Goal: Information Seeking & Learning: Learn about a topic

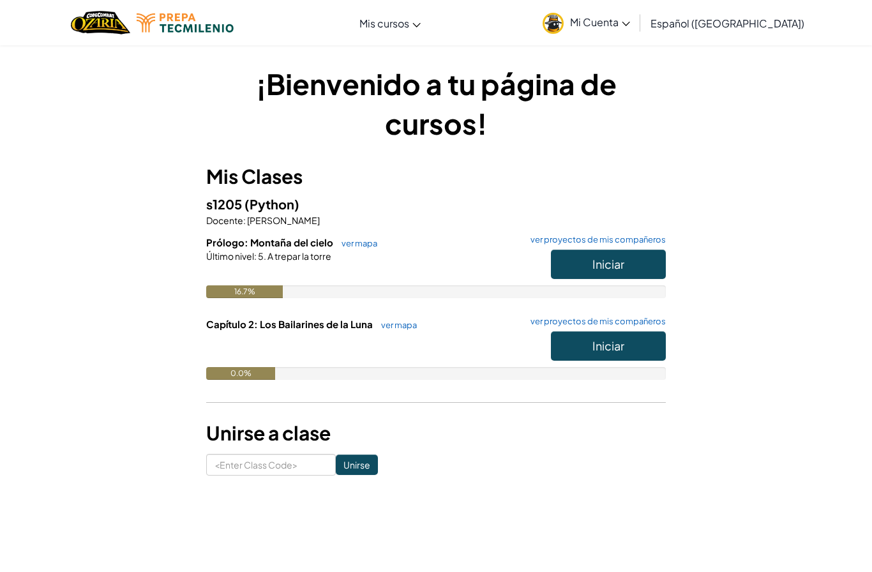
click at [637, 256] on button "Iniciar" at bounding box center [608, 264] width 115 height 29
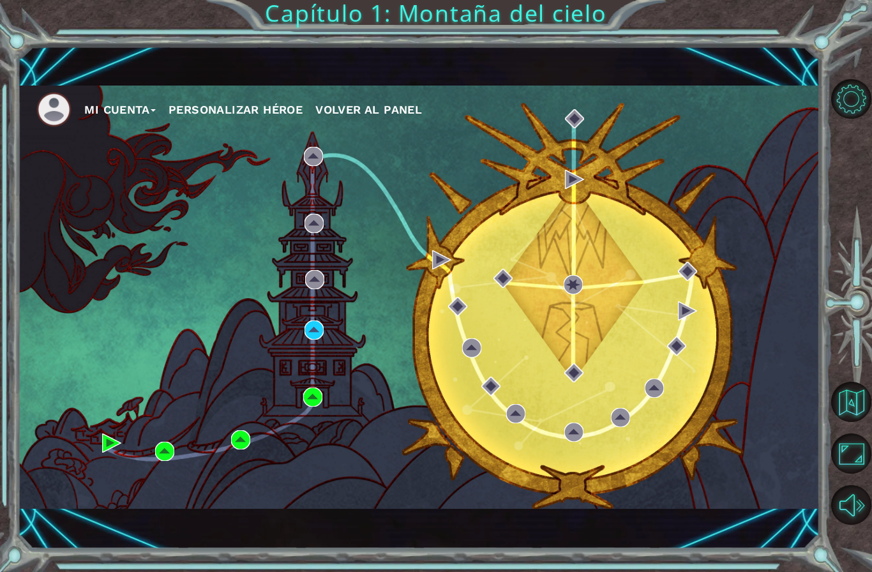
click at [304, 308] on div "Mi Cuenta Personalizar héroe Volver al panel" at bounding box center [418, 297] width 802 height 423
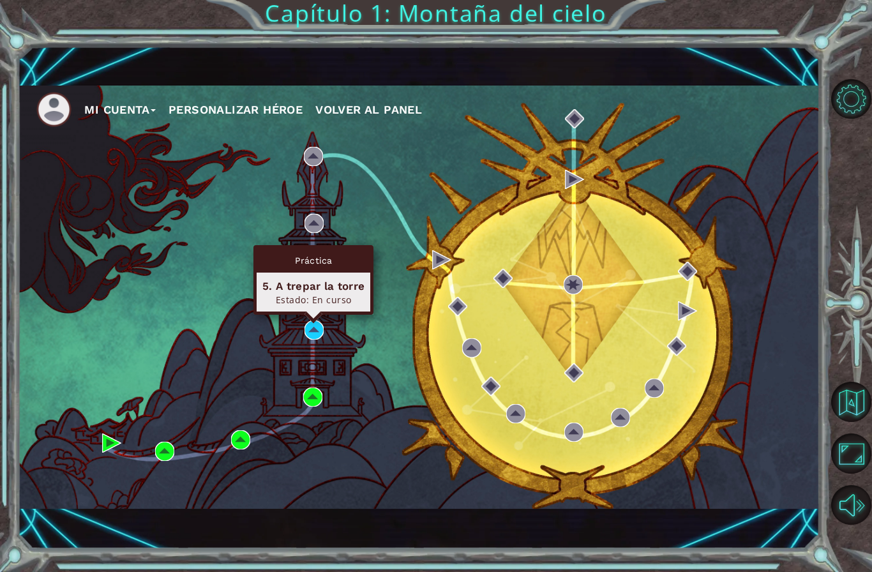
click at [311, 291] on div "5. A trepar la torre" at bounding box center [313, 285] width 102 height 15
click at [299, 274] on div "5. A trepar la torre Estado: En curso" at bounding box center [314, 292] width 114 height 39
click at [285, 268] on div "Práctica" at bounding box center [314, 260] width 114 height 24
click at [301, 251] on div "Práctica" at bounding box center [314, 260] width 114 height 24
click at [301, 261] on div "Práctica" at bounding box center [314, 260] width 114 height 24
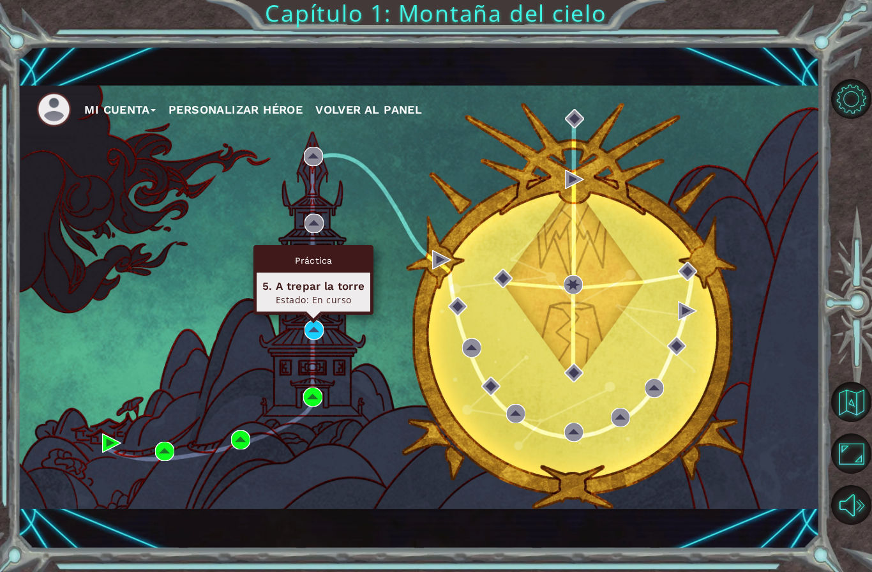
click at [295, 272] on div "Práctica" at bounding box center [314, 260] width 114 height 24
click at [277, 288] on div "5. A trepar la torre" at bounding box center [313, 285] width 102 height 15
click at [279, 281] on div "5. A trepar la torre" at bounding box center [313, 285] width 102 height 15
click at [311, 315] on div "Práctica 5. A trepar la torre Estado: En curso" at bounding box center [313, 280] width 120 height 70
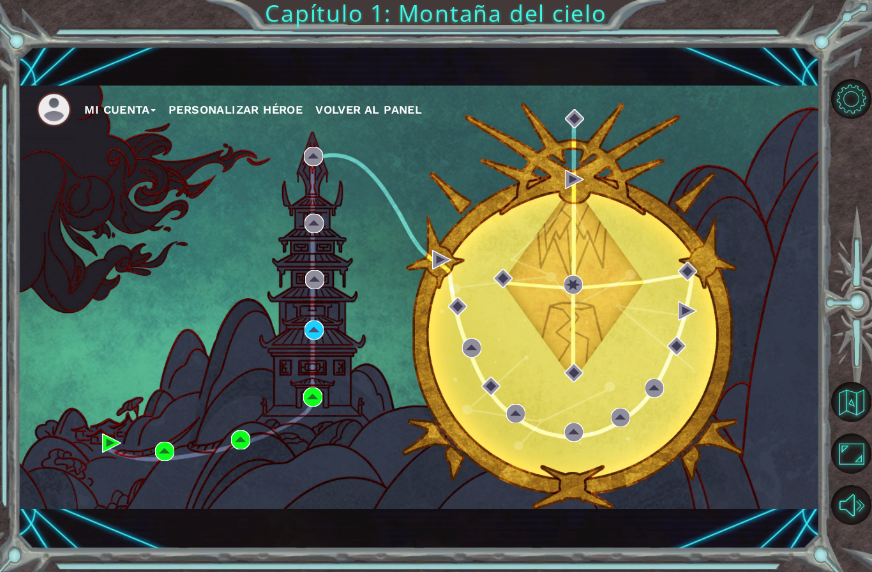
scroll to position [52, 0]
click at [306, 330] on img at bounding box center [313, 329] width 19 height 19
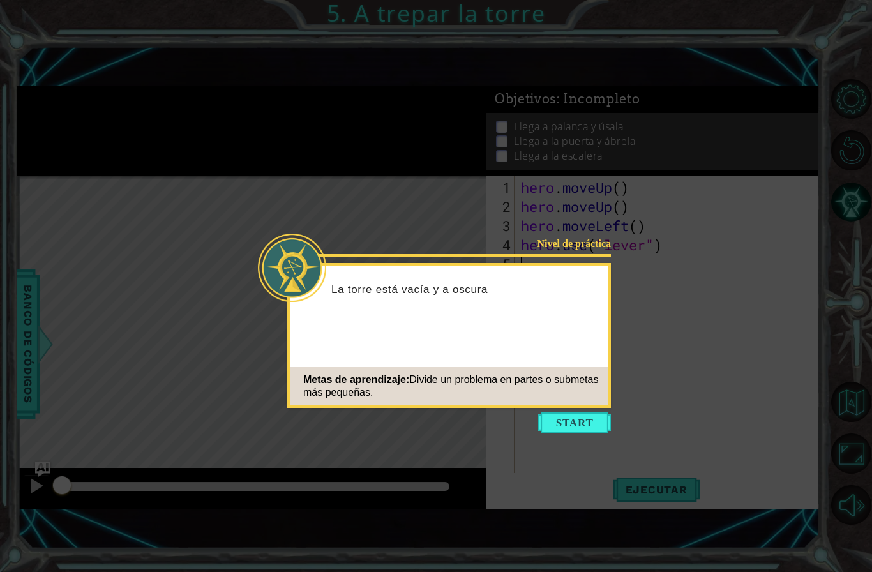
click at [585, 420] on button "Start" at bounding box center [574, 422] width 73 height 20
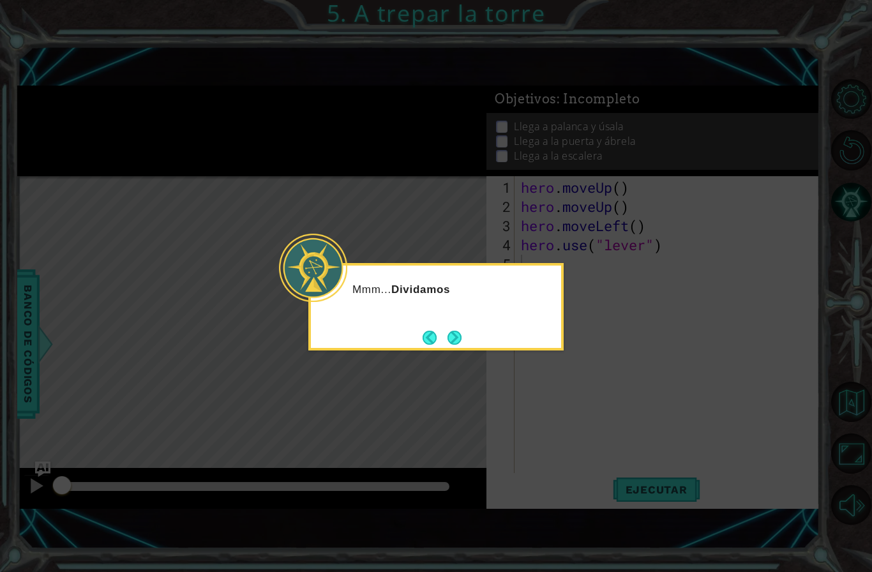
scroll to position [52, 0]
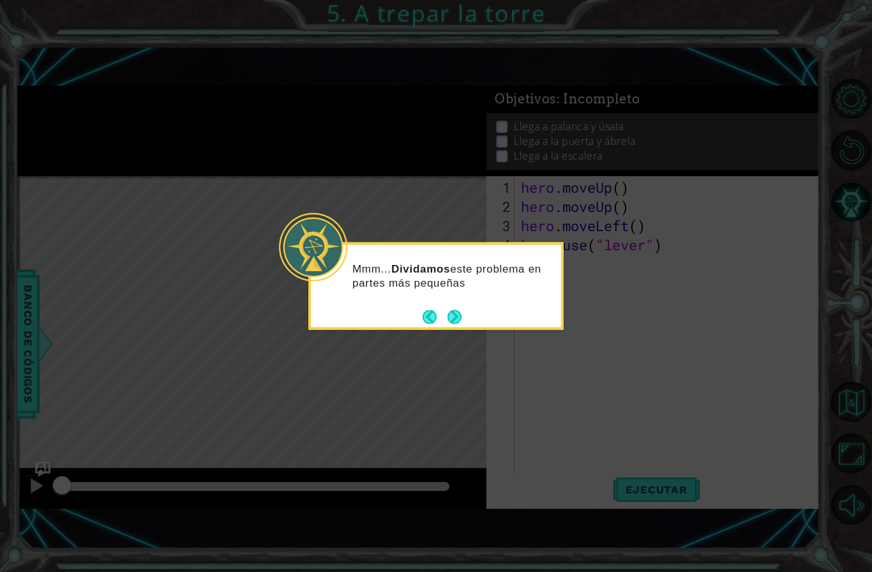
click at [458, 324] on button "Next" at bounding box center [454, 317] width 14 height 14
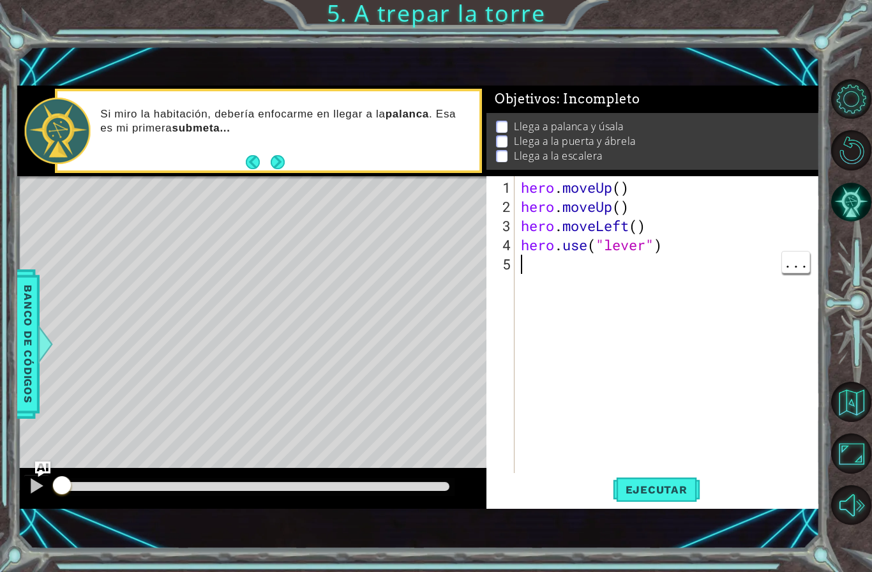
click at [277, 160] on button "Next" at bounding box center [278, 162] width 14 height 14
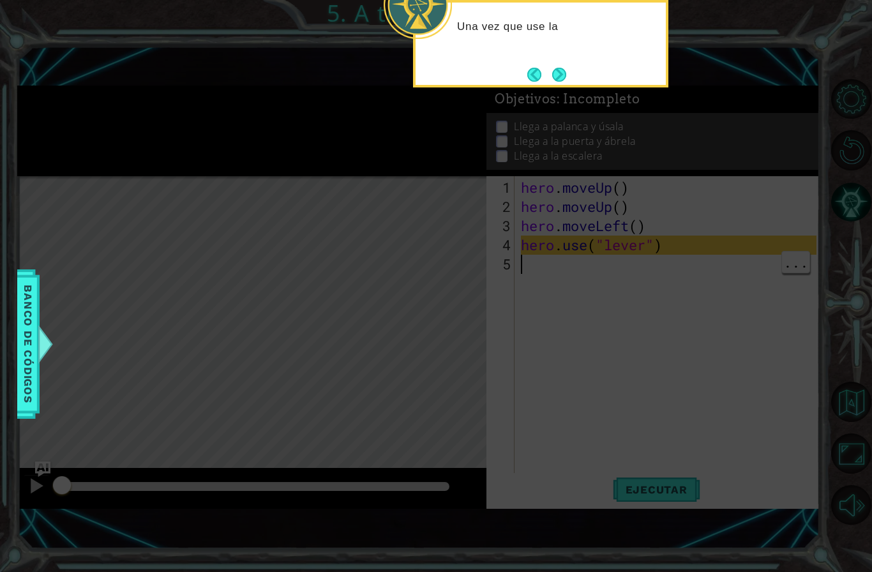
click at [570, 343] on icon at bounding box center [436, 142] width 872 height 860
click at [562, 68] on button "Next" at bounding box center [559, 75] width 14 height 14
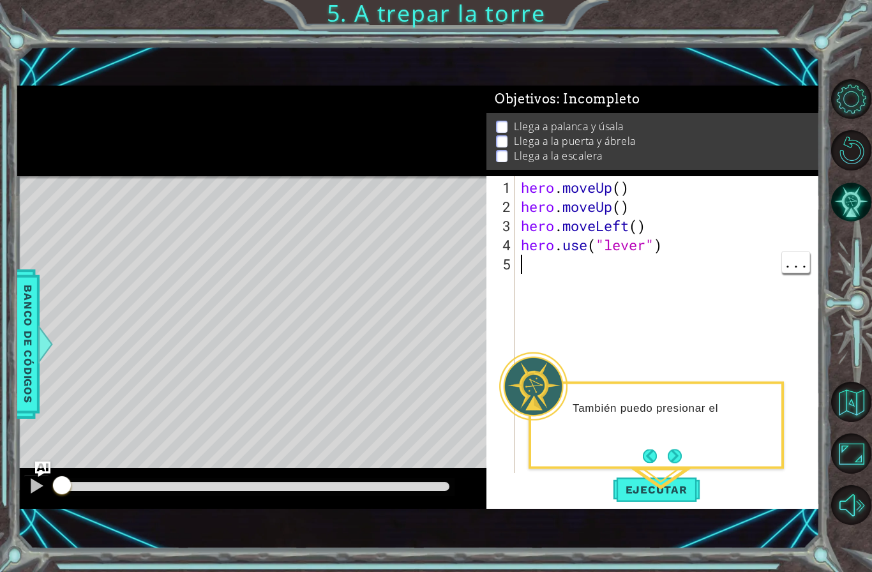
click at [718, 382] on div "También puedo presionar el" at bounding box center [655, 425] width 255 height 87
click at [678, 474] on button "Ejecutar" at bounding box center [656, 489] width 87 height 33
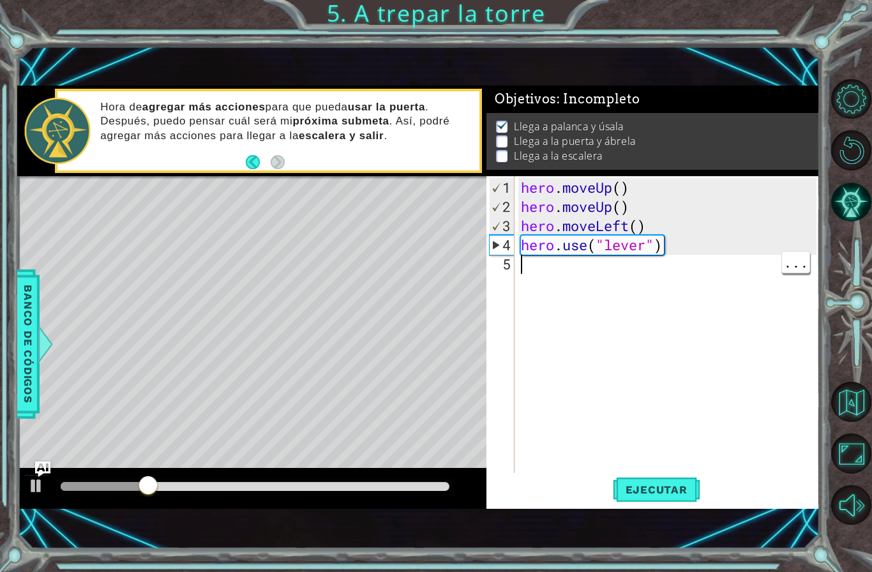
click at [669, 283] on div "hero . moveUp ( ) hero . moveUp ( ) hero . moveLeft ( ) hero . use ( "lever" )" at bounding box center [670, 350] width 304 height 345
click at [666, 487] on span "Ejecutar" at bounding box center [656, 489] width 87 height 13
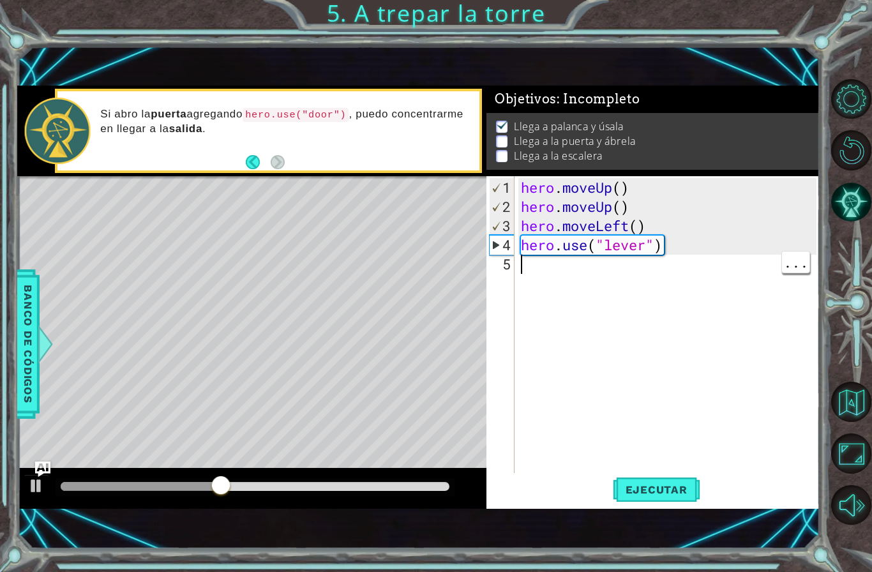
click at [598, 271] on div "hero . moveUp ( ) hero . moveUp ( ) hero . moveLeft ( ) hero . use ( "lever" )" at bounding box center [670, 350] width 304 height 345
click at [278, 119] on code "hero.use("door")" at bounding box center [296, 115] width 106 height 14
click at [274, 119] on code "hero.use("door")" at bounding box center [296, 115] width 106 height 14
click at [599, 280] on div "hero . moveUp ( ) hero . moveUp ( ) hero . moveLeft ( ) hero . use ( "lever" )" at bounding box center [670, 350] width 304 height 345
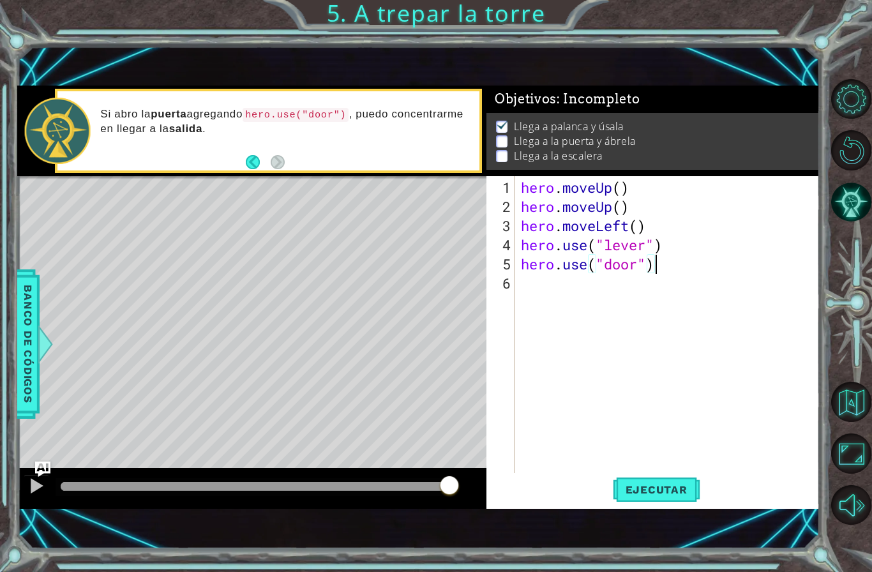
scroll to position [22, 149]
click at [680, 497] on button "Ejecutar" at bounding box center [656, 489] width 87 height 33
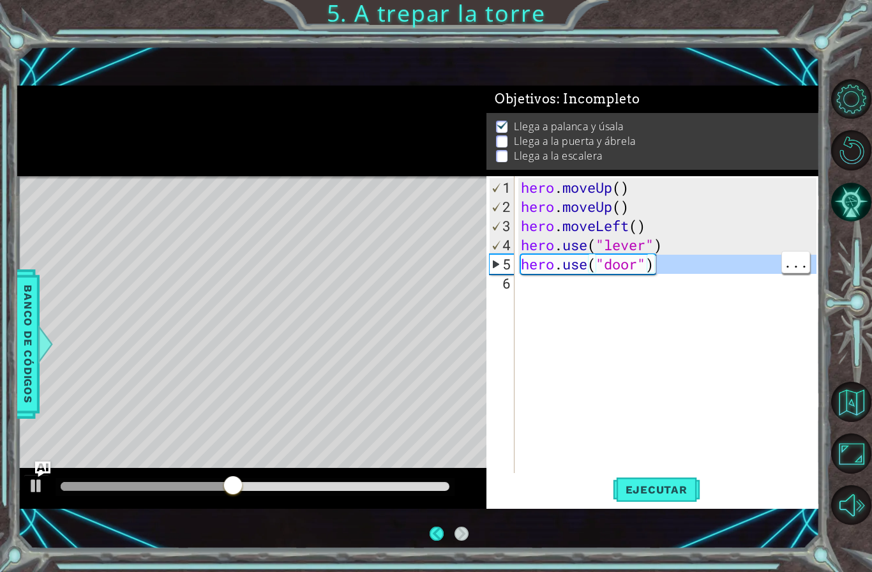
scroll to position [19, 0]
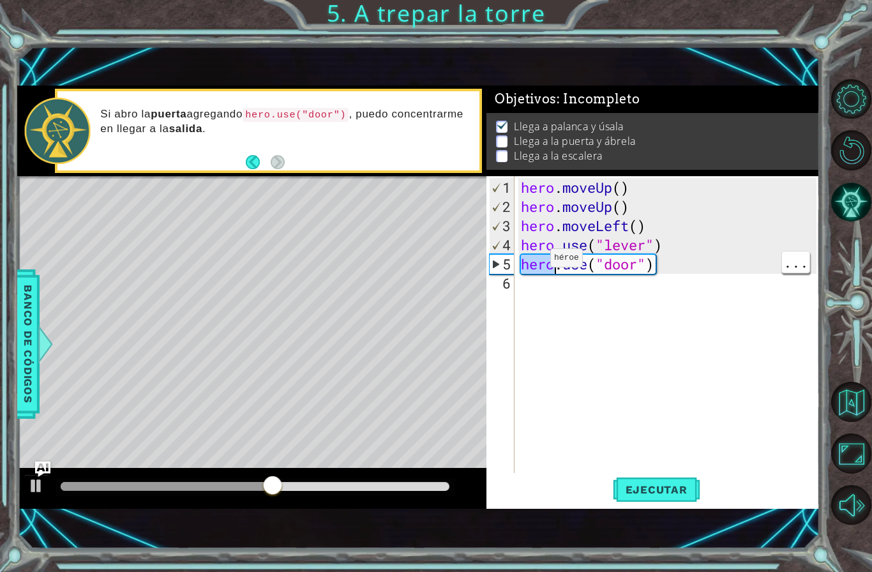
click at [643, 344] on div "hero . moveUp ( ) hero . moveUp ( ) hero . moveLeft ( ) hero . use ( "lever" ) …" at bounding box center [670, 350] width 304 height 345
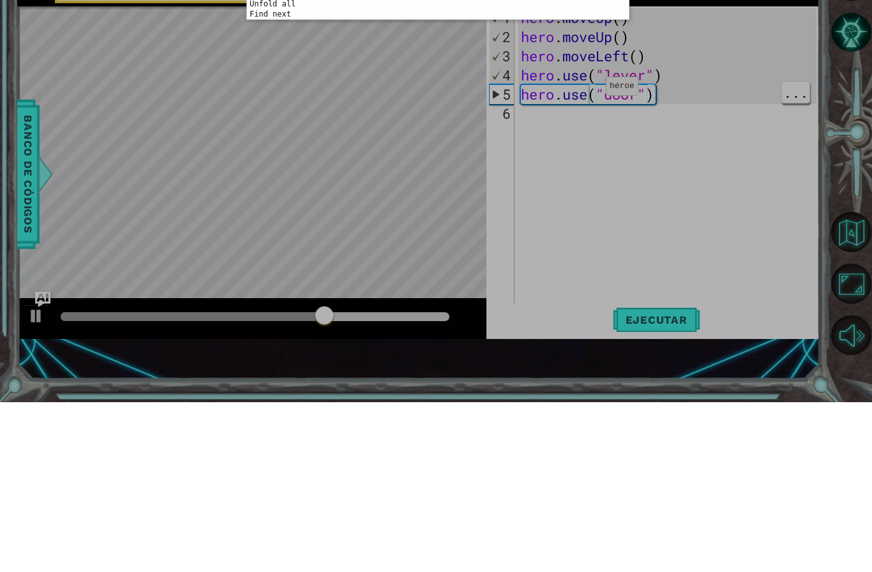
click at [698, 123] on div "abcde fg 1 הההההההההההההההההההההההההההההההההההההההההההההההההההההההההההההההההההה…" at bounding box center [436, 286] width 872 height 572
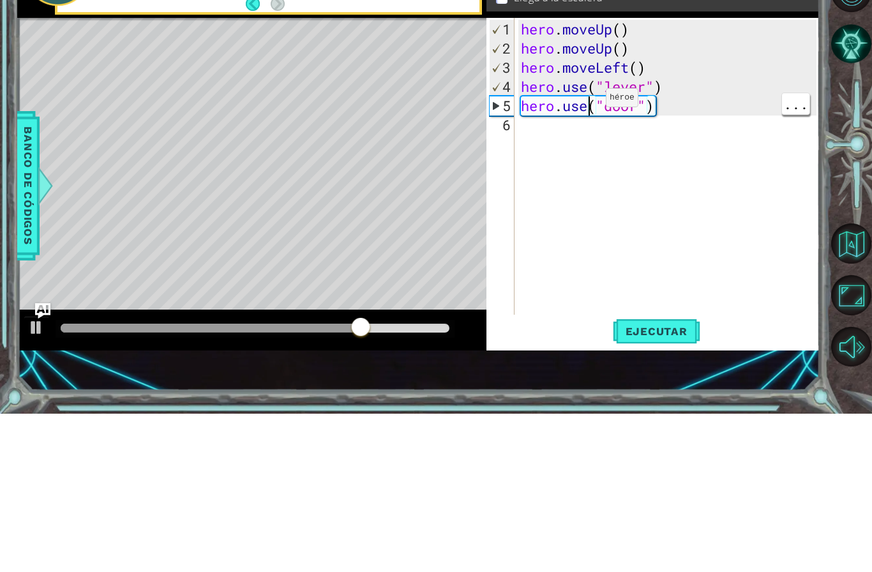
click at [506, 255] on div "5" at bounding box center [502, 264] width 25 height 19
click at [507, 274] on div "6" at bounding box center [502, 283] width 26 height 19
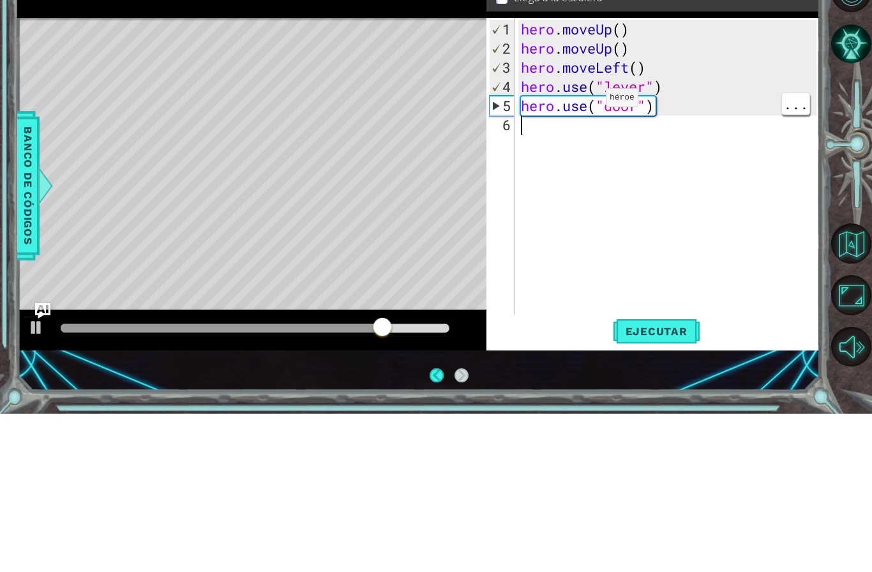
click at [560, 178] on div "hero . moveUp ( ) hero . moveUp ( ) hero . moveLeft ( ) hero . use ( "lever" ) …" at bounding box center [670, 350] width 304 height 345
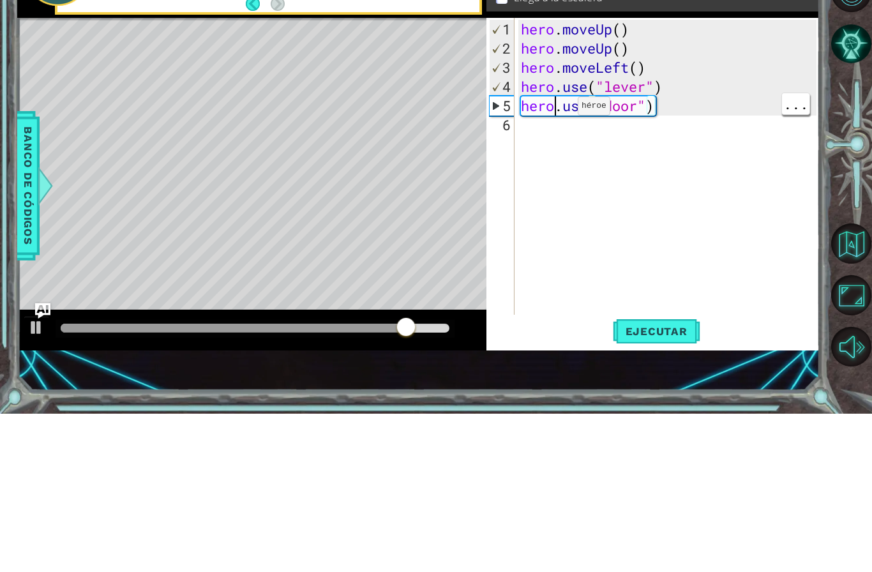
click at [558, 178] on div "hero . moveUp ( ) hero . moveUp ( ) hero . moveLeft ( ) hero . use ( "lever" ) …" at bounding box center [670, 350] width 304 height 345
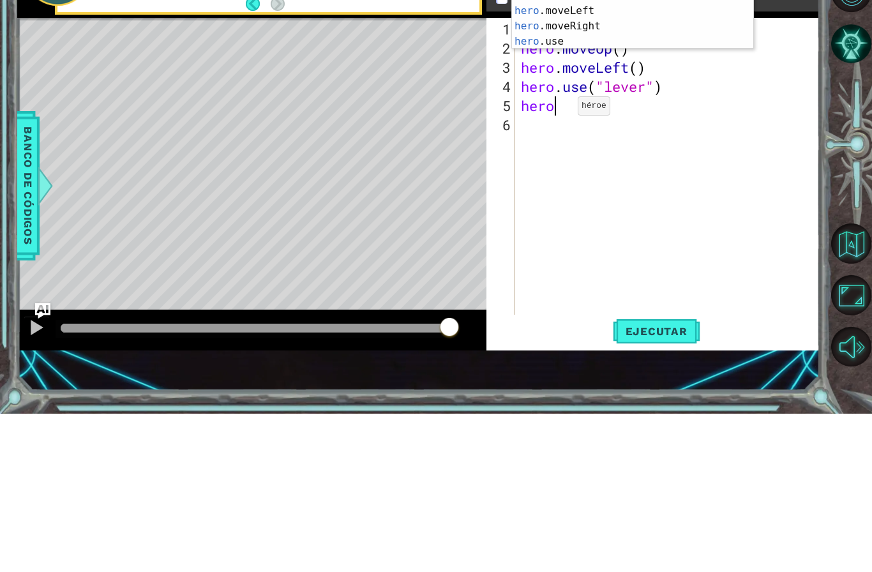
scroll to position [22, 39]
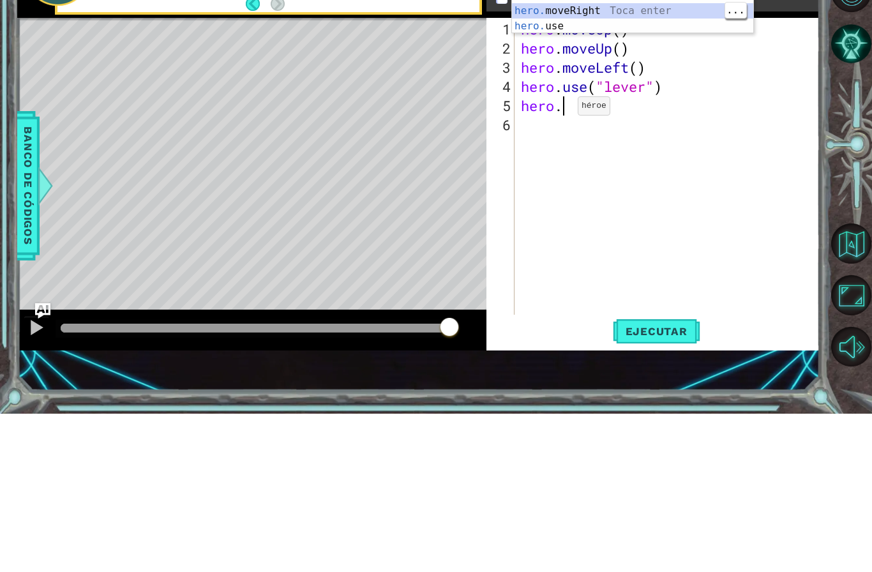
click at [645, 116] on div "hero. moveUp Toca enter hero. moveDown Toca enter hero. moveLeft Toca enter her…" at bounding box center [632, 169] width 241 height 107
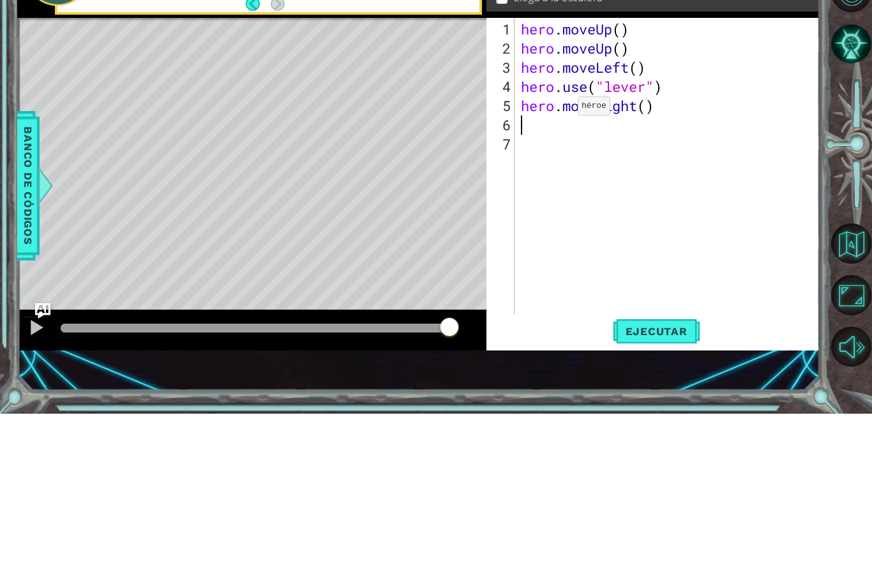
scroll to position [52, 0]
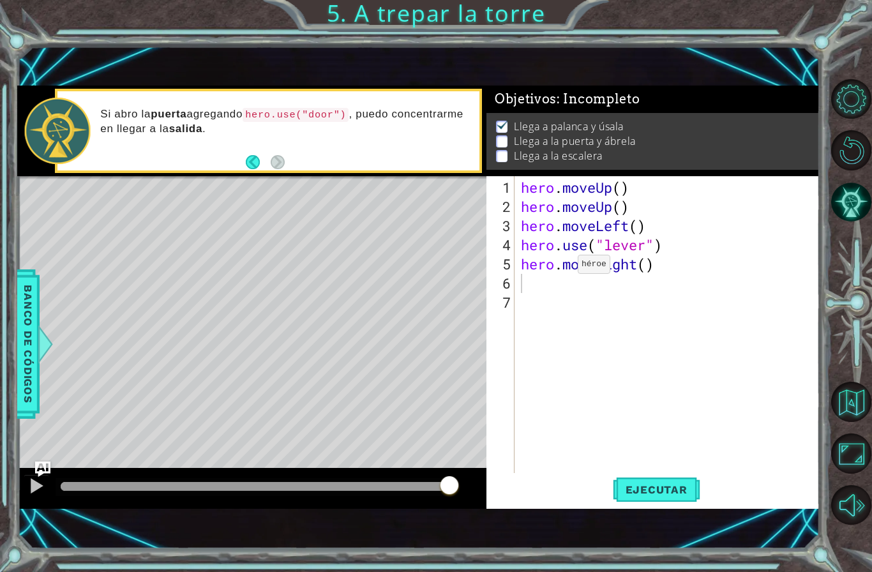
click at [674, 479] on button "Ejecutar" at bounding box center [656, 489] width 87 height 33
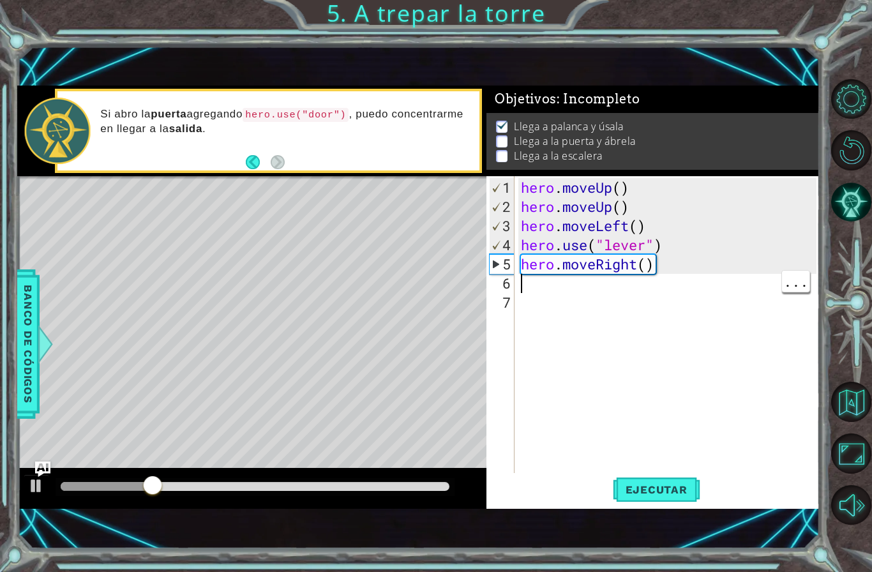
click at [634, 290] on div "hero . moveUp ( ) hero . moveUp ( ) hero . moveLeft ( ) hero . use ( "lever" ) …" at bounding box center [670, 350] width 304 height 345
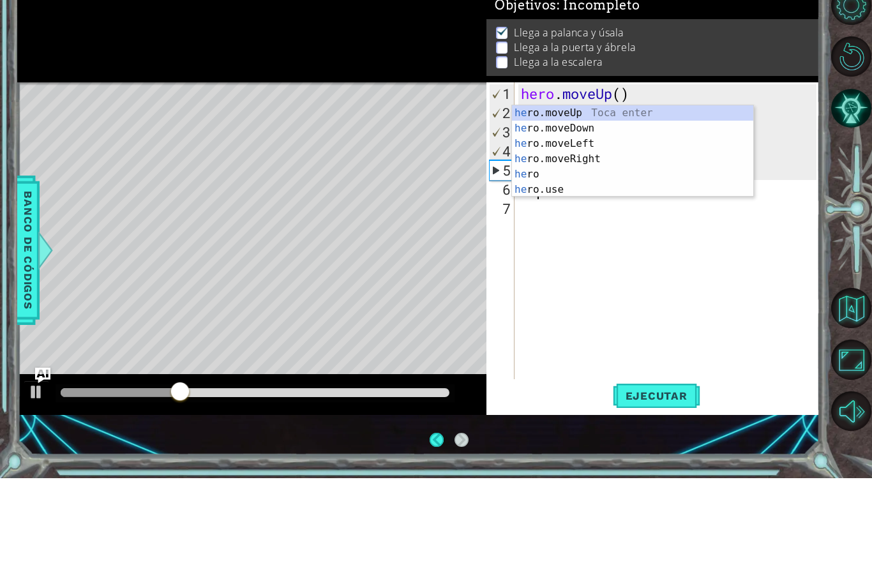
scroll to position [22, 47]
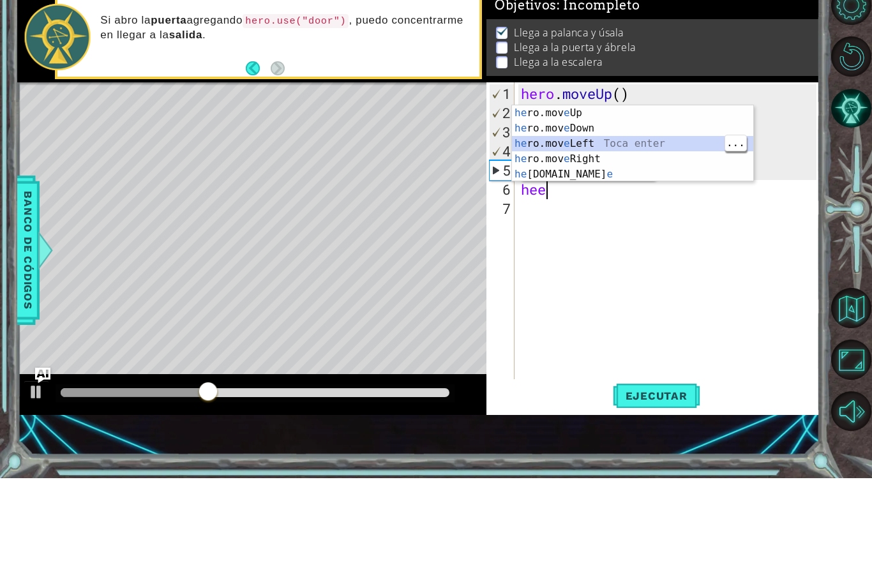
click at [590, 199] on div "he ro.mov e Up Toca enter he ro.mov e Down Toca enter he ro.mov e Left Toca ent…" at bounding box center [632, 252] width 241 height 107
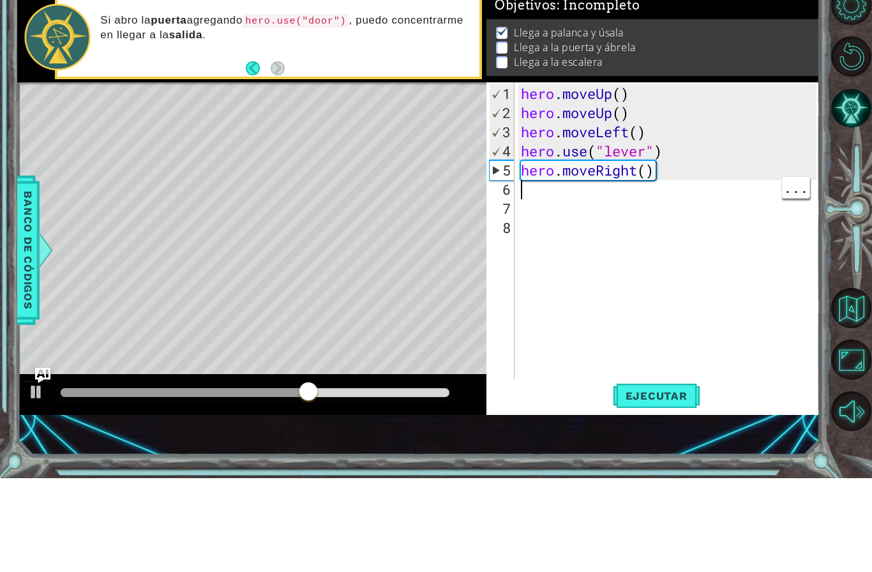
scroll to position [22, 39]
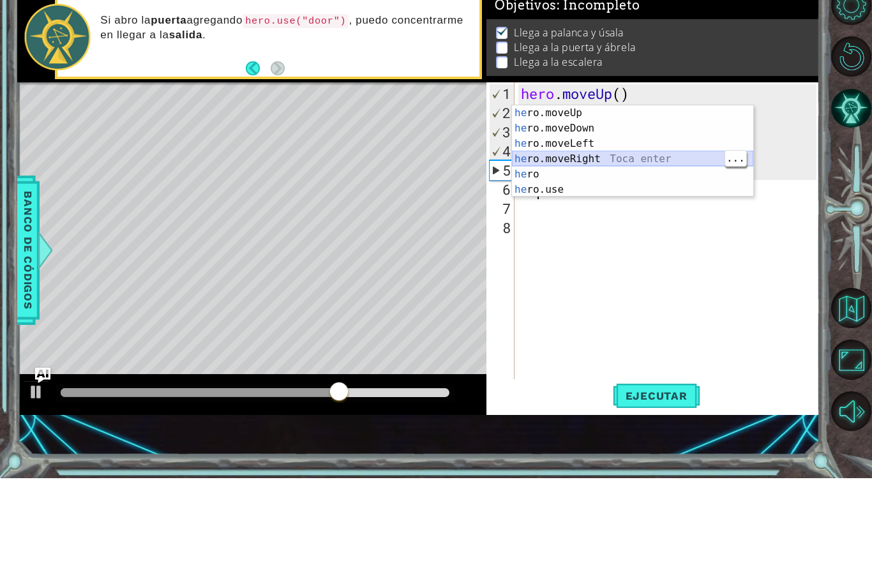
click at [613, 199] on div "he ro.moveUp Toca enter he ro.moveDown Toca enter he ro.moveLeft Toca enter he …" at bounding box center [632, 260] width 241 height 123
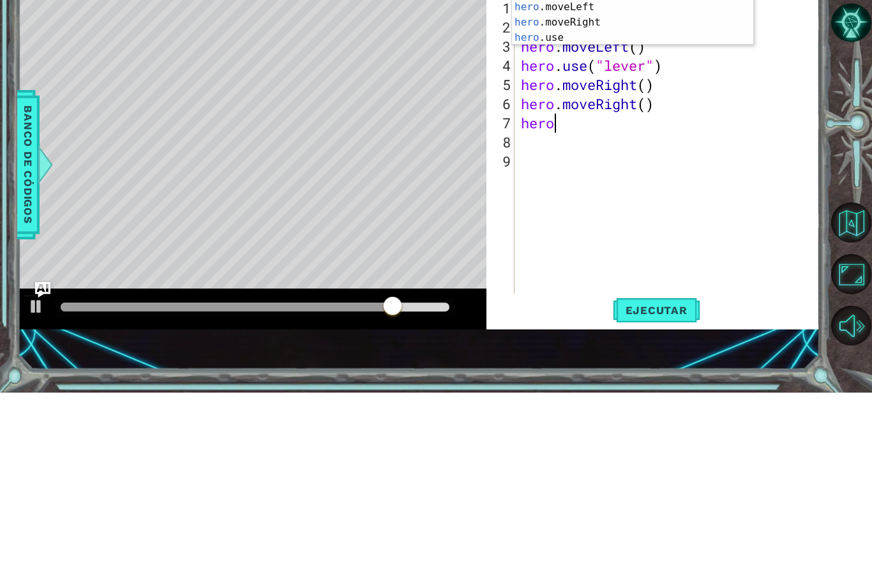
scroll to position [22, 56]
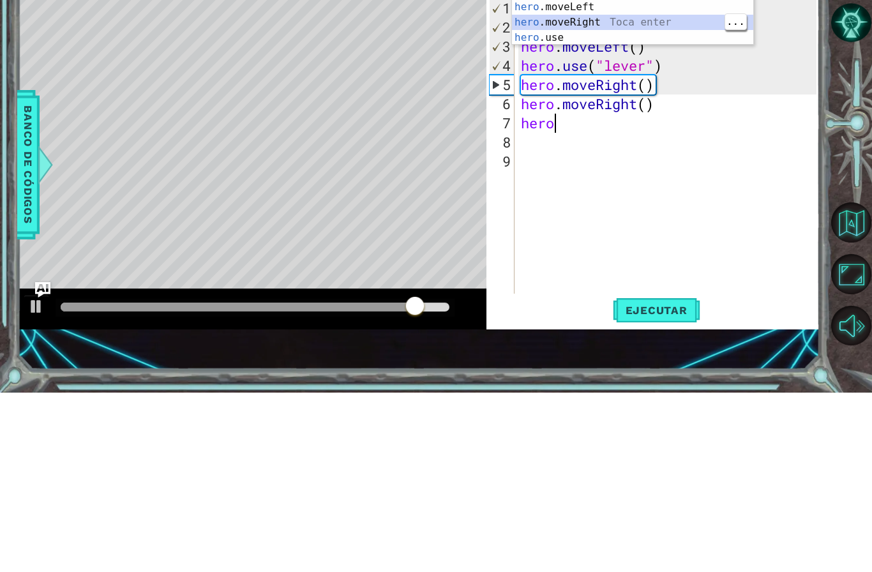
click at [628, 133] on div "hero Toca enter hero .moveUp Toca enter hero .moveDown Toca enter hero .moveLef…" at bounding box center [632, 194] width 241 height 123
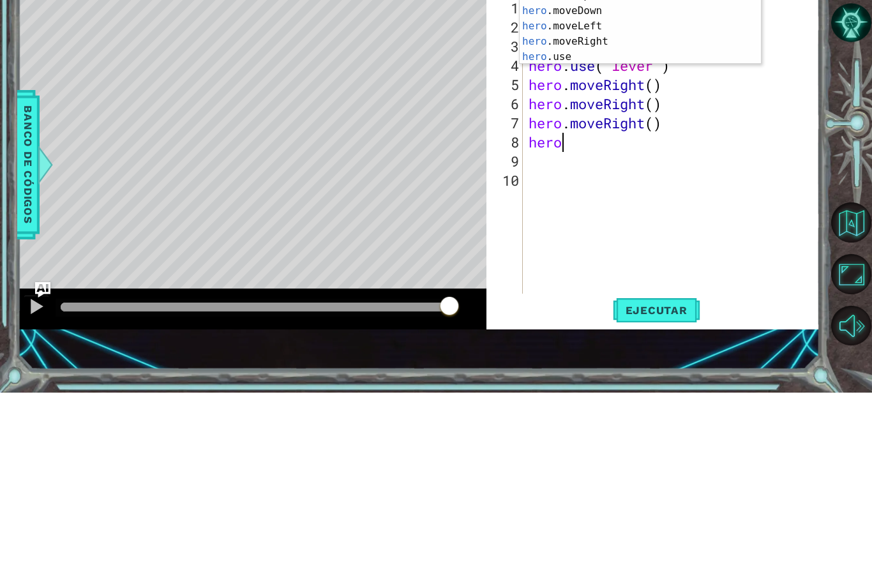
scroll to position [22, 31]
click at [594, 152] on div "hero Toca enter hero .moveUp Toca enter hero .moveDown Toca enter hero .moveLef…" at bounding box center [639, 213] width 241 height 123
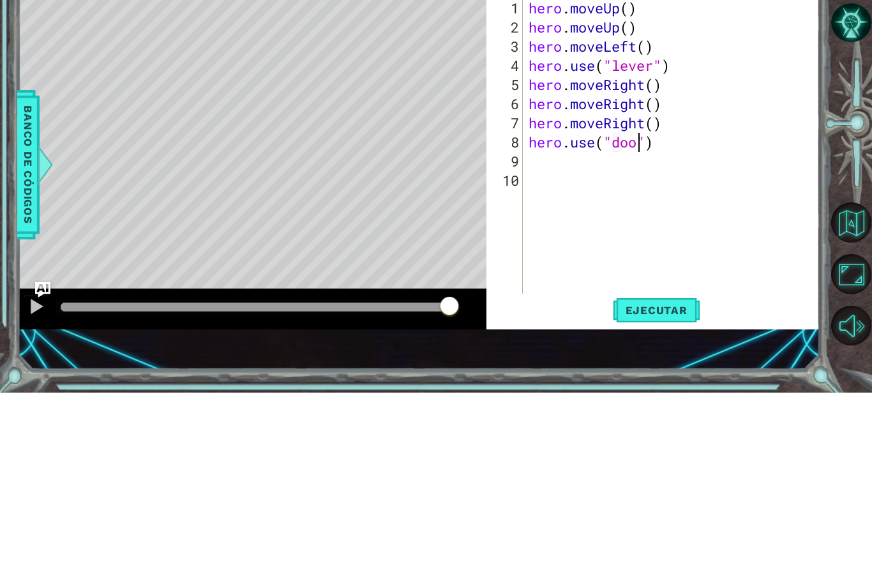
scroll to position [22, 56]
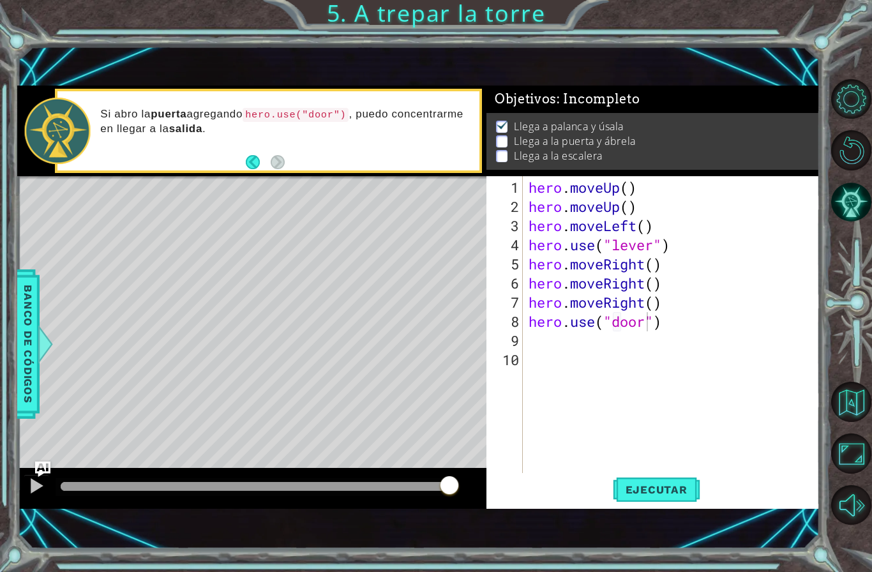
click at [672, 484] on span "Ejecutar" at bounding box center [656, 489] width 87 height 13
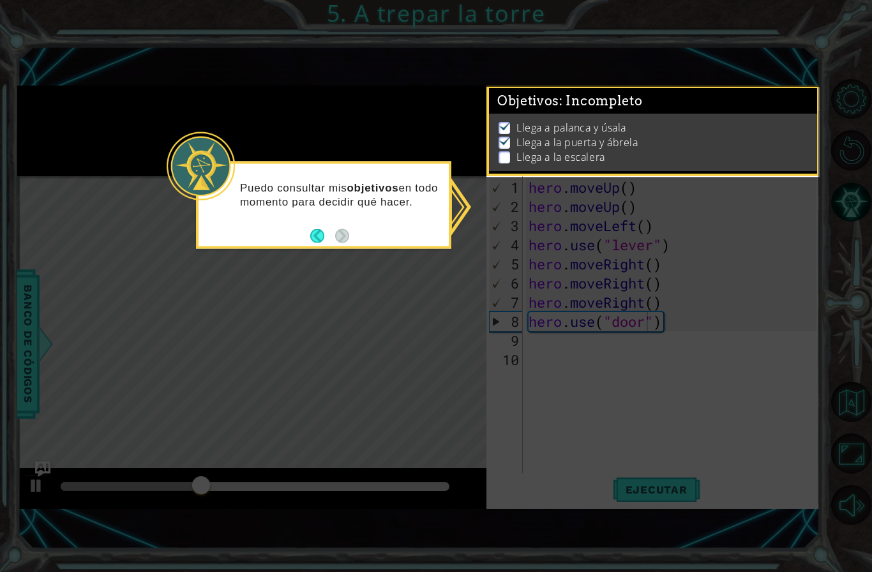
click at [107, 239] on icon at bounding box center [436, 286] width 872 height 572
click at [505, 163] on p at bounding box center [503, 157] width 11 height 12
click at [611, 329] on icon at bounding box center [436, 286] width 872 height 572
click at [350, 193] on div "Puedo consultar mis objetivos en todo momento para decidir qué hacer." at bounding box center [323, 204] width 255 height 87
click at [419, 181] on p "Puedo consultar mis objetivos en todo momento para decidir qué hacer." at bounding box center [340, 195] width 200 height 28
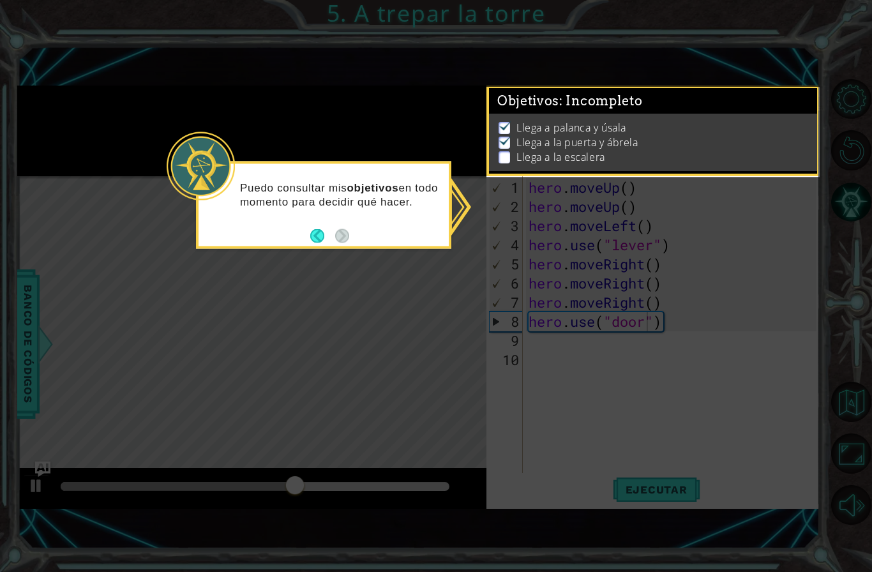
click at [689, 458] on icon at bounding box center [436, 286] width 872 height 572
click at [738, 492] on icon at bounding box center [436, 286] width 872 height 572
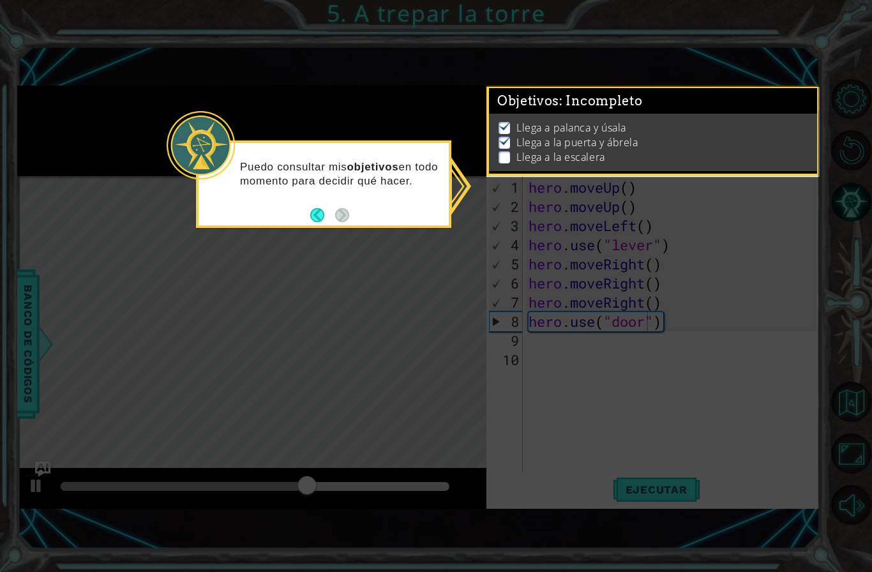
click at [576, 133] on p "Llega a palanca y úsala" at bounding box center [571, 128] width 110 height 14
click at [583, 125] on p "Llega a palanca y úsala" at bounding box center [571, 128] width 110 height 14
click at [316, 208] on button "Back" at bounding box center [322, 215] width 25 height 14
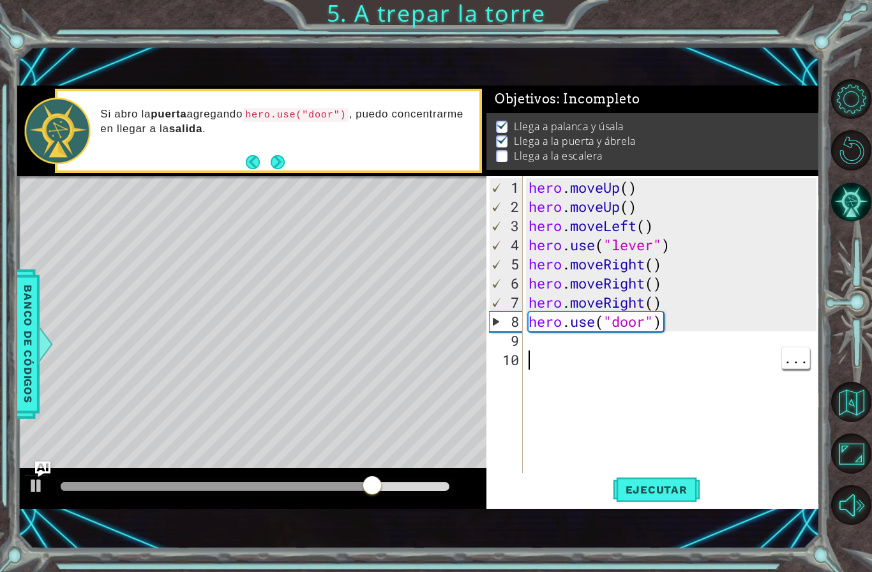
click at [594, 354] on div "hero . moveUp ( ) hero . moveUp ( ) hero . moveLeft ( ) hero . use ( "lever" ) …" at bounding box center [674, 350] width 297 height 345
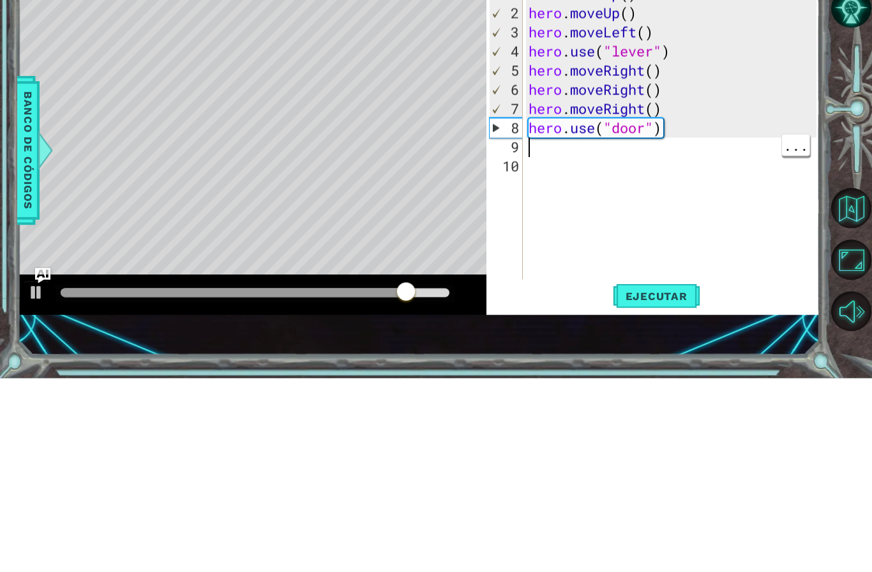
click at [559, 178] on div "hero . moveUp ( ) hero . moveUp ( ) hero . moveLeft ( ) hero . use ( "lever" ) …" at bounding box center [674, 350] width 297 height 345
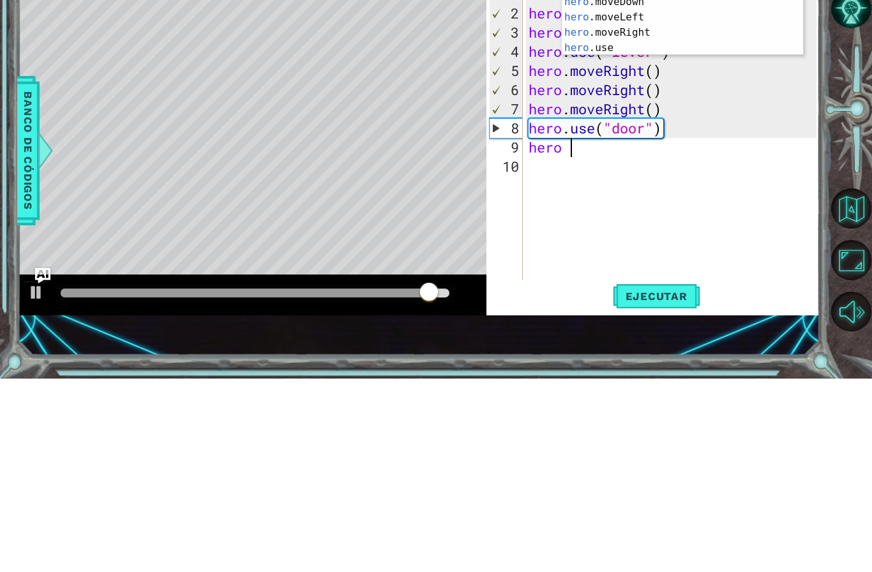
scroll to position [22, 31]
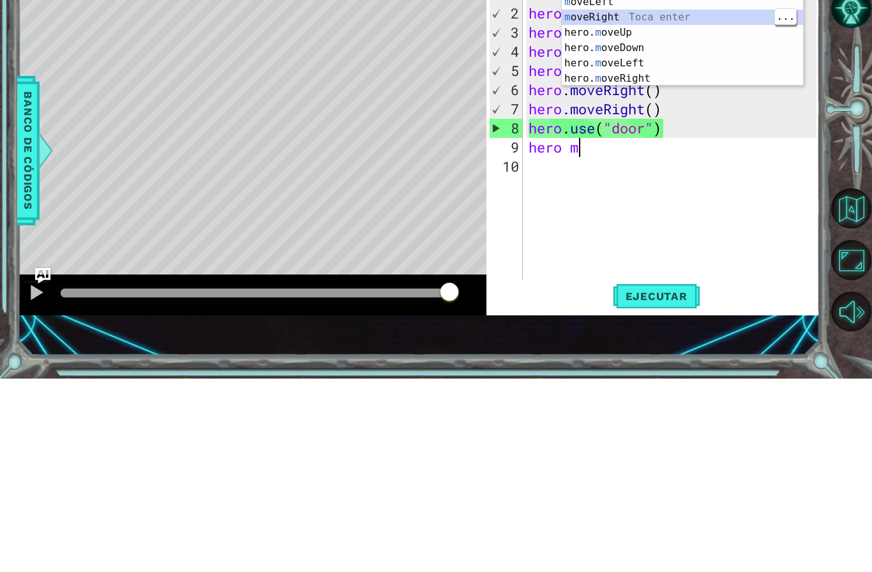
click at [640, 157] on div "m oveUp Toca enter m oveDown Toca enter m oveLeft Toca enter m oveRight Toca en…" at bounding box center [682, 233] width 241 height 153
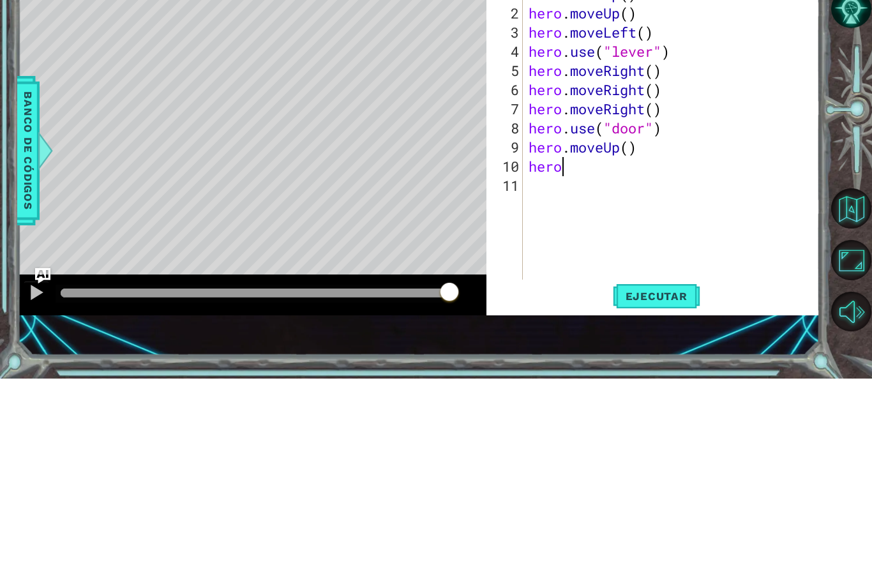
scroll to position [22, 64]
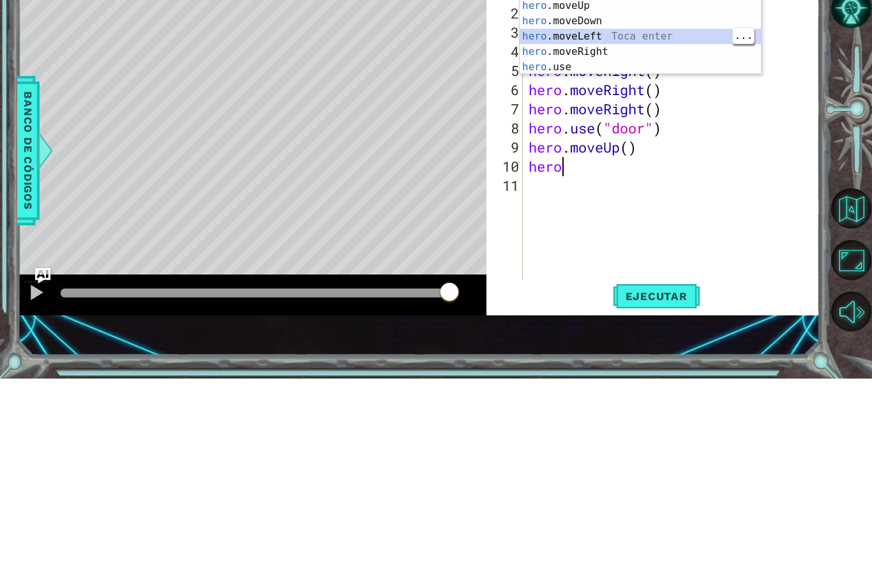
click at [618, 176] on div "hero Toca enter hero .moveUp Toca enter hero .moveDown Toca enter hero .moveLef…" at bounding box center [639, 237] width 241 height 123
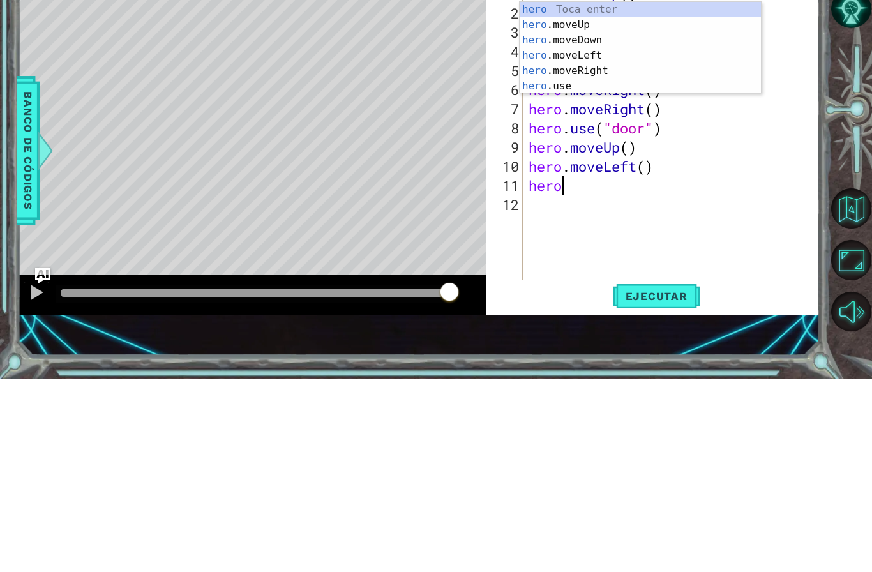
scroll to position [22, 56]
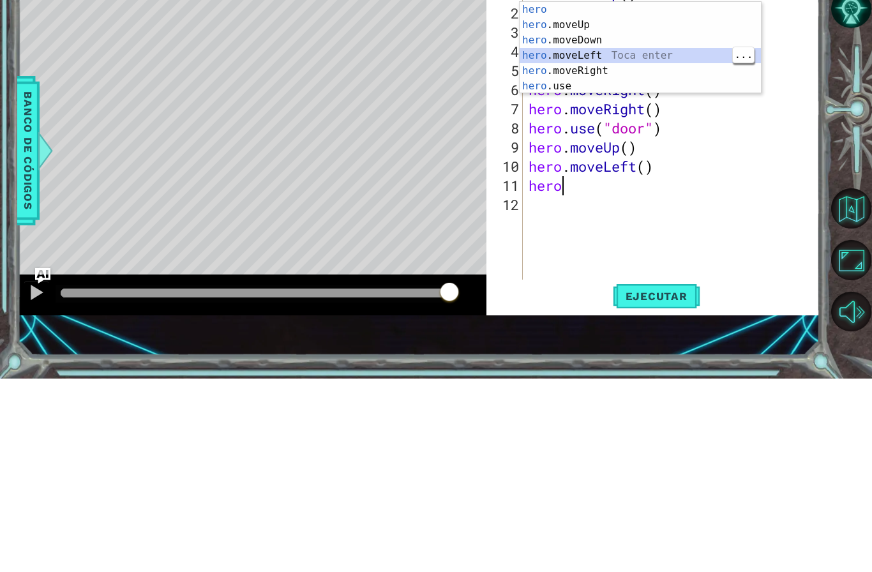
click at [608, 195] on div "hero Toca enter hero .moveUp Toca enter hero .moveDown Toca enter hero .moveLef…" at bounding box center [639, 256] width 241 height 123
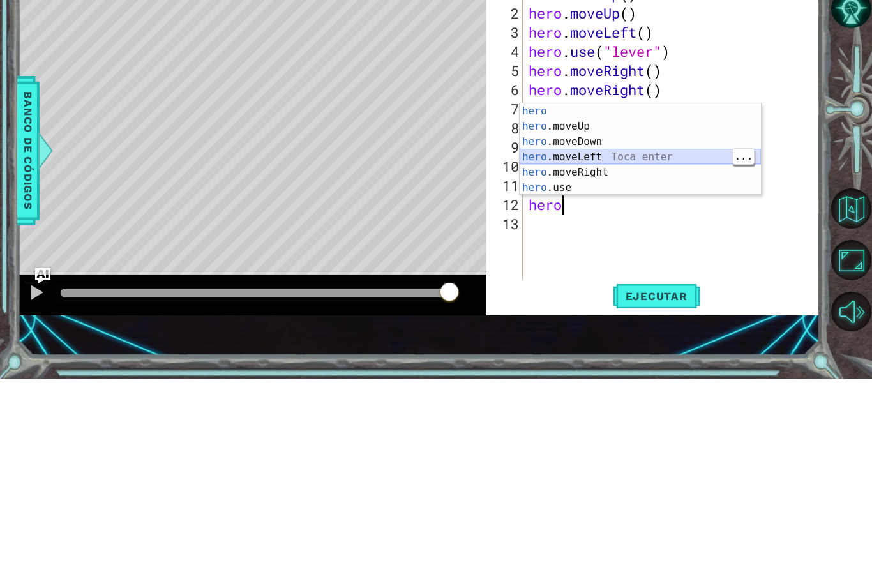
click at [589, 297] on div "hero Toca enter hero .moveUp Toca enter hero .moveDown Toca enter hero .moveLef…" at bounding box center [639, 358] width 241 height 123
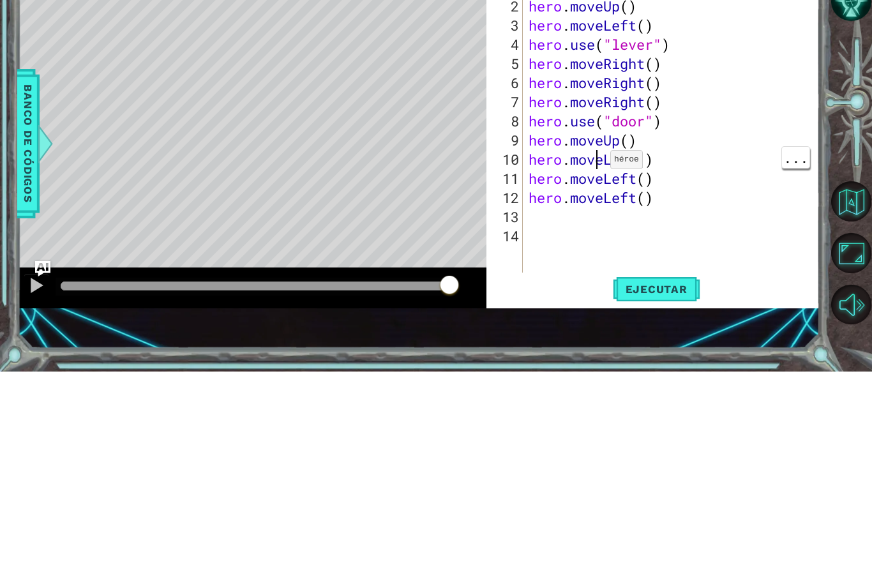
click at [599, 178] on div "hero . moveUp ( ) hero . moveUp ( ) hero . moveLeft ( ) hero . use ( "lever" ) …" at bounding box center [674, 350] width 297 height 345
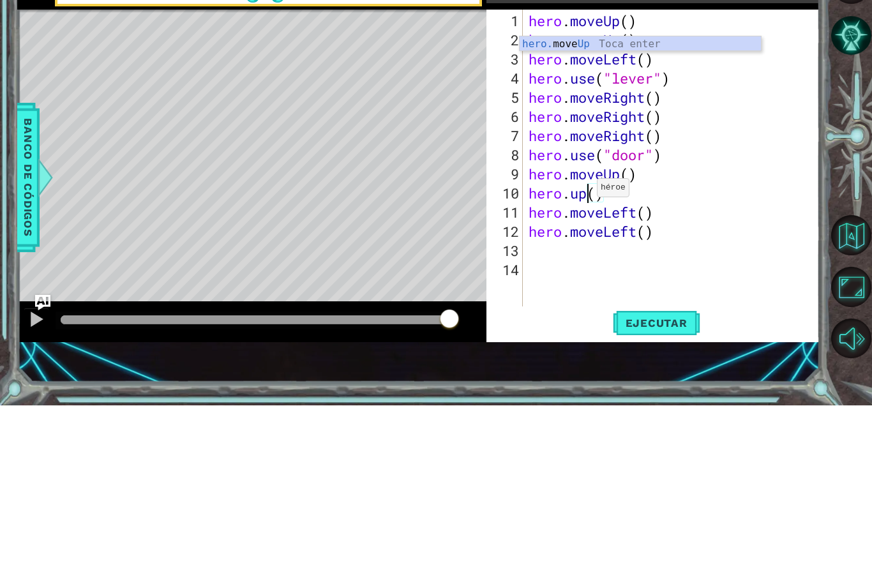
scroll to position [22, 31]
click at [600, 196] on div "hero . moveUp ( ) hero . moveUp ( ) hero . moveLeft ( ) hero . use ( "lever" ) …" at bounding box center [674, 350] width 297 height 345
click at [699, 203] on div "hero. move Up Toca enter" at bounding box center [639, 226] width 241 height 46
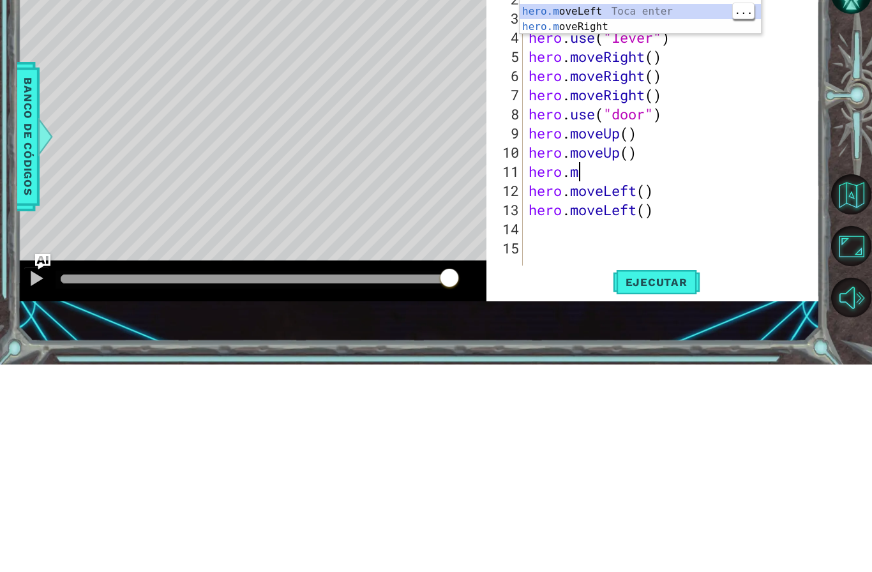
click at [641, 181] on div "hero.m oveUp Toca enter hero.m oveDown Toca enter hero.m oveLeft Toca enter her…" at bounding box center [639, 227] width 241 height 92
type textarea "abcde fg"
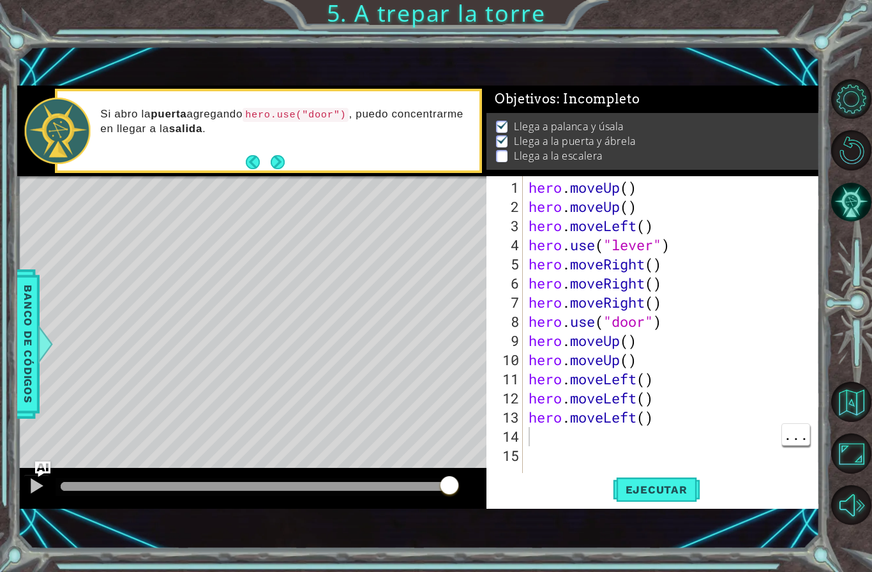
click at [681, 489] on span "Ejecutar" at bounding box center [656, 489] width 87 height 13
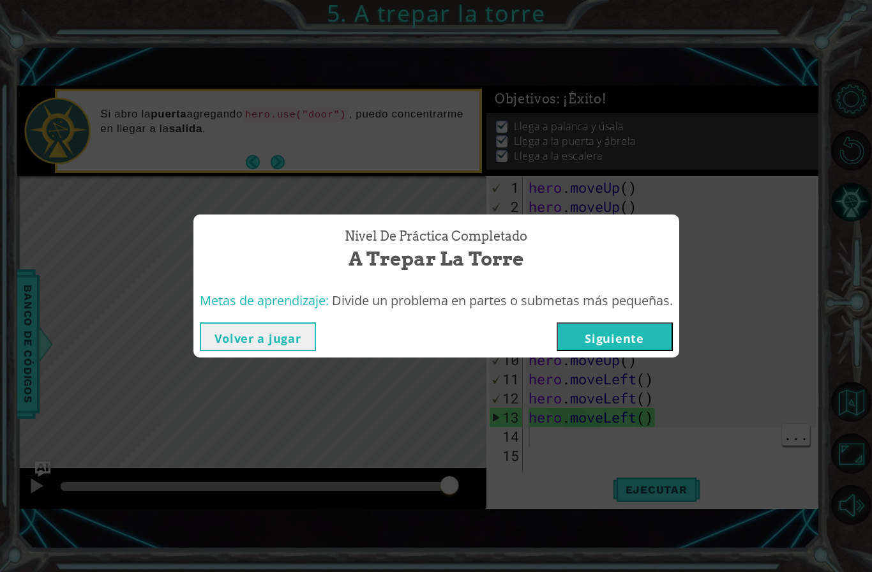
click at [634, 346] on button "Siguiente" at bounding box center [615, 336] width 116 height 29
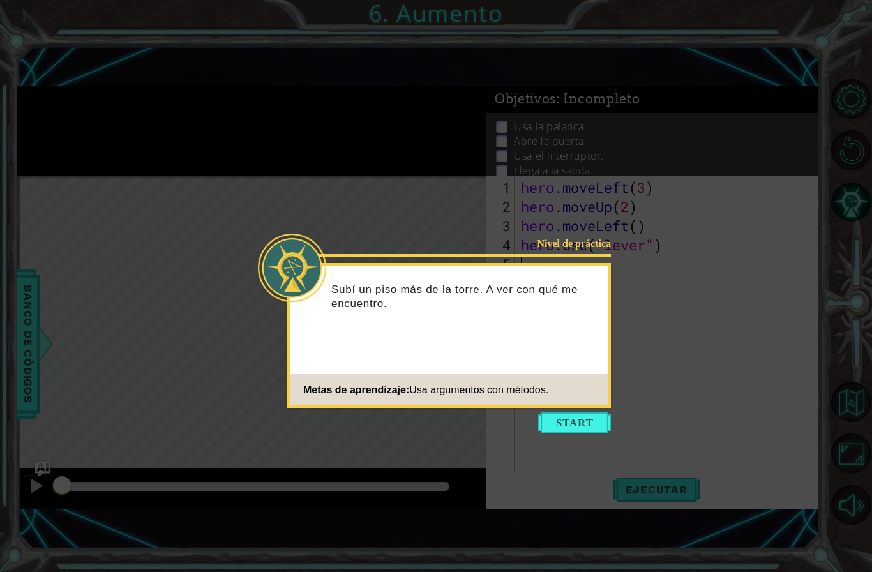
click at [581, 427] on button "Start" at bounding box center [574, 422] width 73 height 20
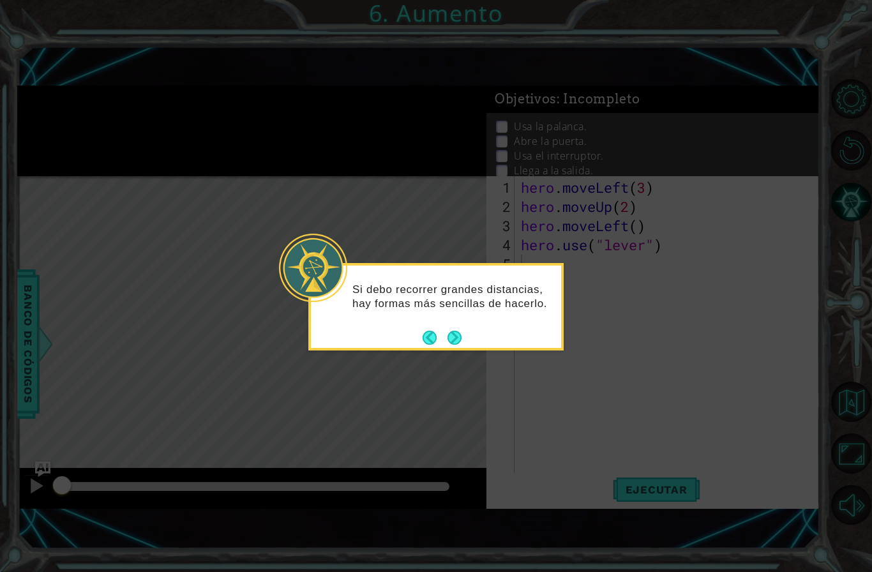
click at [451, 336] on button "Next" at bounding box center [454, 338] width 14 height 14
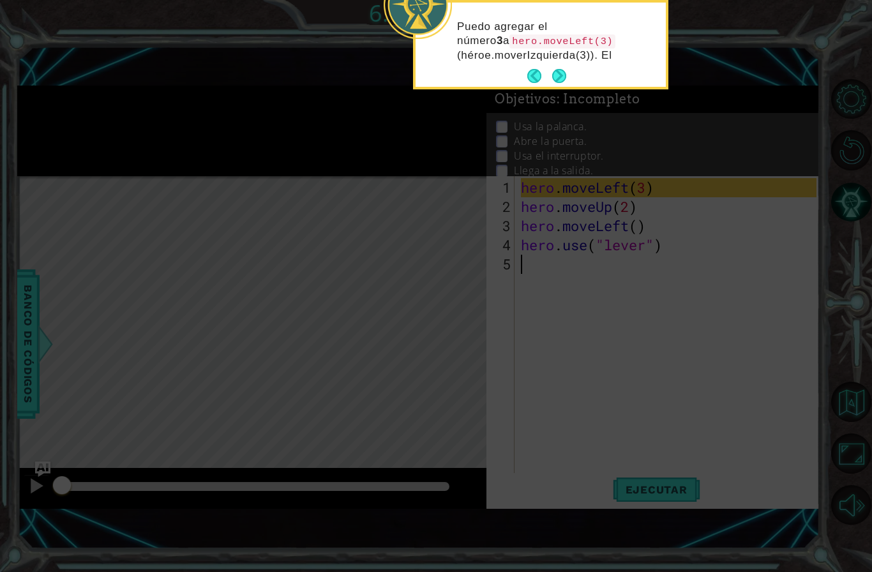
click at [561, 69] on button "Next" at bounding box center [559, 76] width 14 height 14
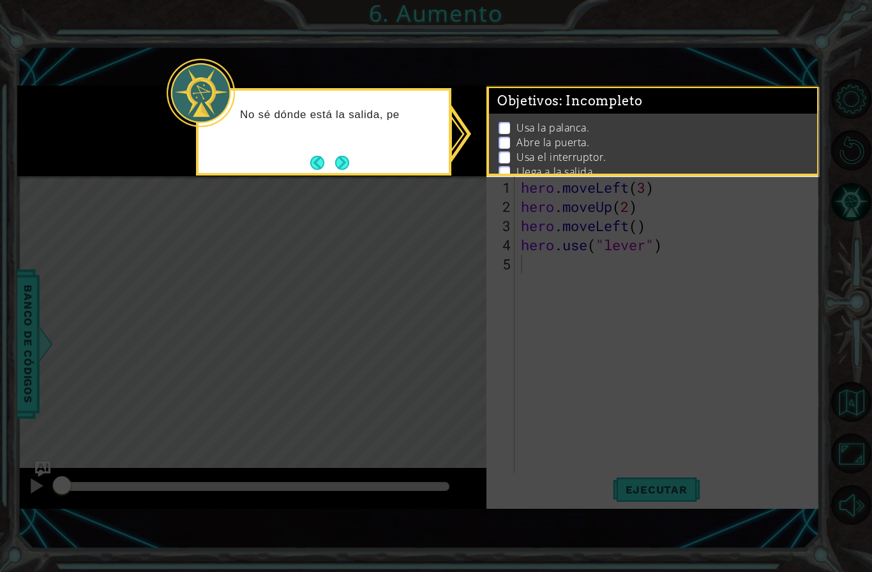
click at [349, 169] on button "Next" at bounding box center [342, 163] width 14 height 14
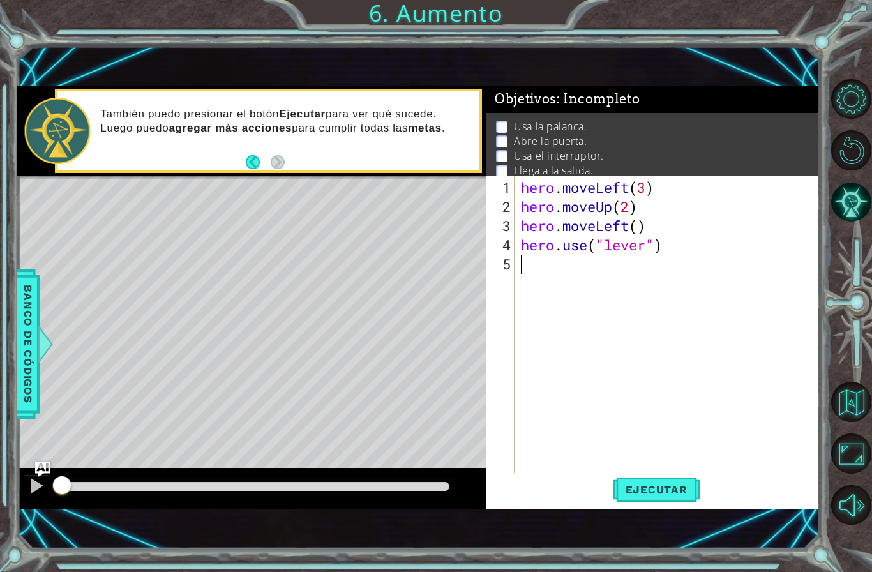
click at [655, 556] on div "1 ההההההההההההההההההההההההההההההההההההההההההההההההההההההההההההההההההההההההההההה…" at bounding box center [436, 286] width 872 height 572
click at [650, 542] on div "1 ההההההההההההההההההההההההההההההההההההההההההההההההההההההההההההההההההההההההההההה…" at bounding box center [418, 298] width 802 height 504
click at [662, 541] on div "1 ההההההההההההההההההההההההההההההההההההההההההההההההההההההההההההההההההההההההההההה…" at bounding box center [418, 298] width 802 height 504
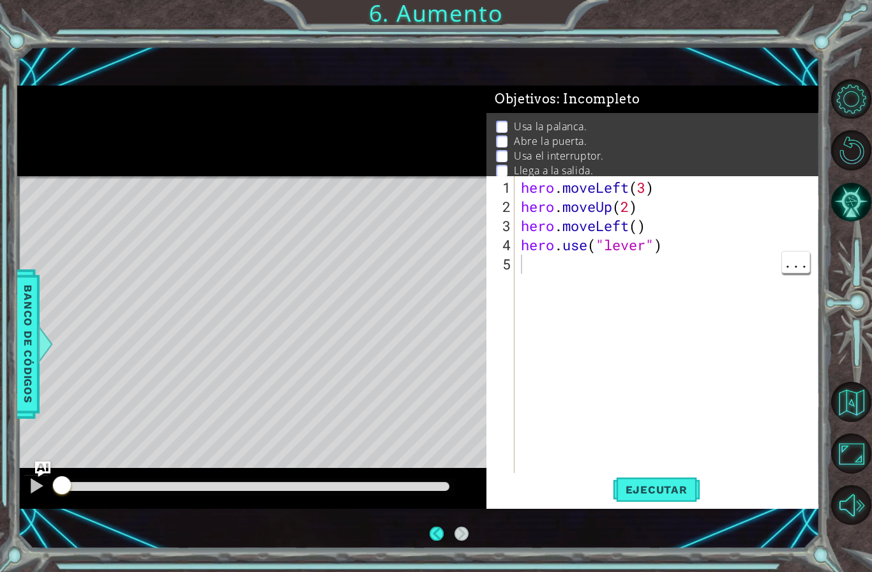
click at [671, 541] on div "1 ההההההההההההההההההההההההההההההההההההההההההההההההההההההההההההההההההההההההההההה…" at bounding box center [418, 298] width 802 height 504
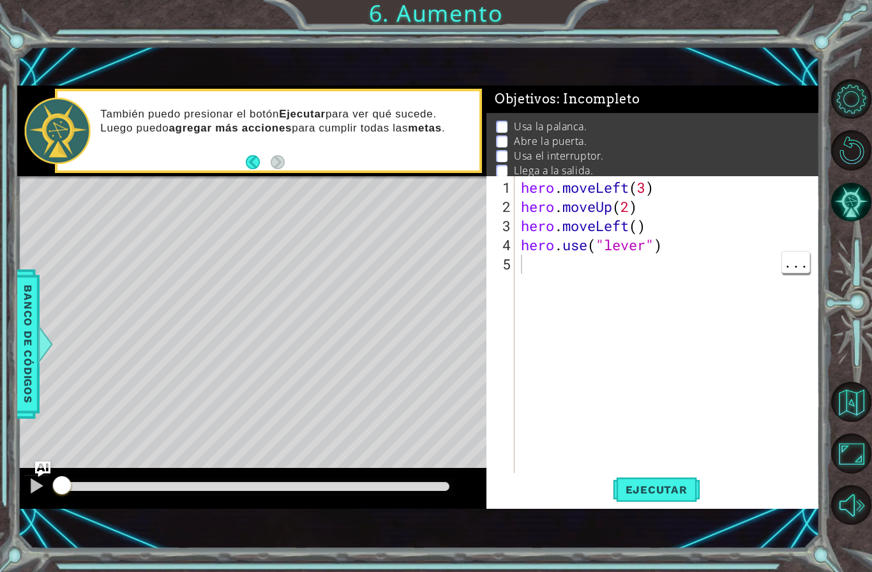
click at [663, 547] on div "1 ההההההההההההההההההההההההההההההההההההההההההההההההההההההההההההההההההההההההההההה…" at bounding box center [436, 286] width 872 height 572
click at [663, 551] on div "1 ההההההההההההההההההההההההההההההההההההההההההההההההההההההההההההההההההההההההההההה…" at bounding box center [436, 286] width 872 height 572
click at [680, 548] on div "1 ההההההההההההההההההההההההההההההההההההההההההההההההההההההההההההההההההההההההההההה…" at bounding box center [436, 286] width 872 height 572
click at [694, 544] on div "1 ההההההההההההההההההההההההההההההההההההההההההההההההההההההההההההההההההההההההההההה…" at bounding box center [418, 298] width 802 height 504
click at [682, 325] on div "hero . moveLeft ( 3 ) hero . moveUp ( 2 ) hero . moveLeft ( ) hero . use ( "lev…" at bounding box center [670, 350] width 304 height 345
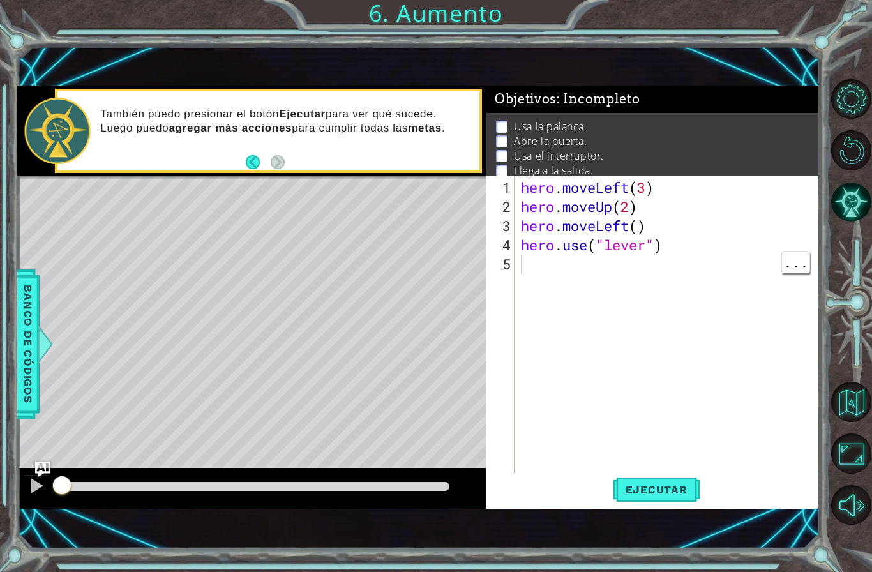
scroll to position [52, 0]
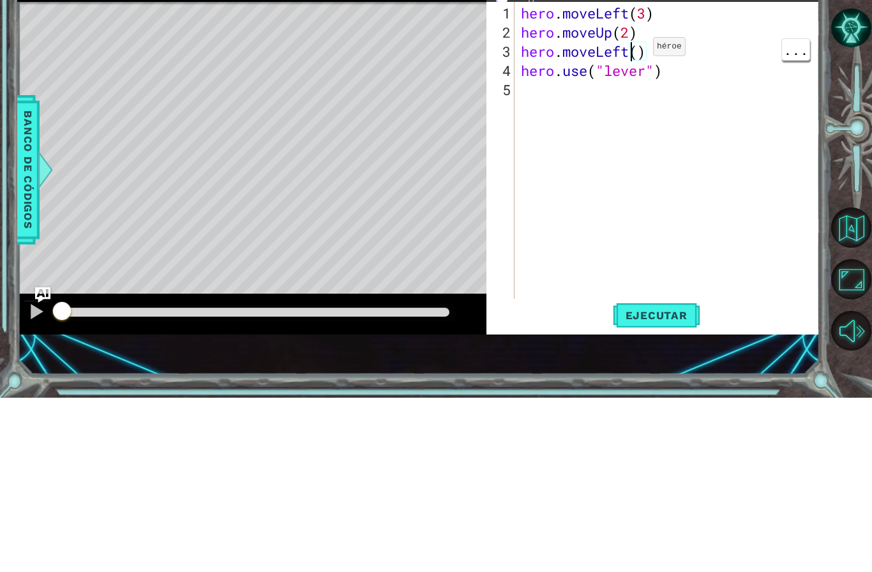
click at [641, 178] on div "hero . moveLeft ( 3 ) hero . moveUp ( 2 ) hero . moveLeft ( ) hero . use ( "lev…" at bounding box center [670, 350] width 304 height 345
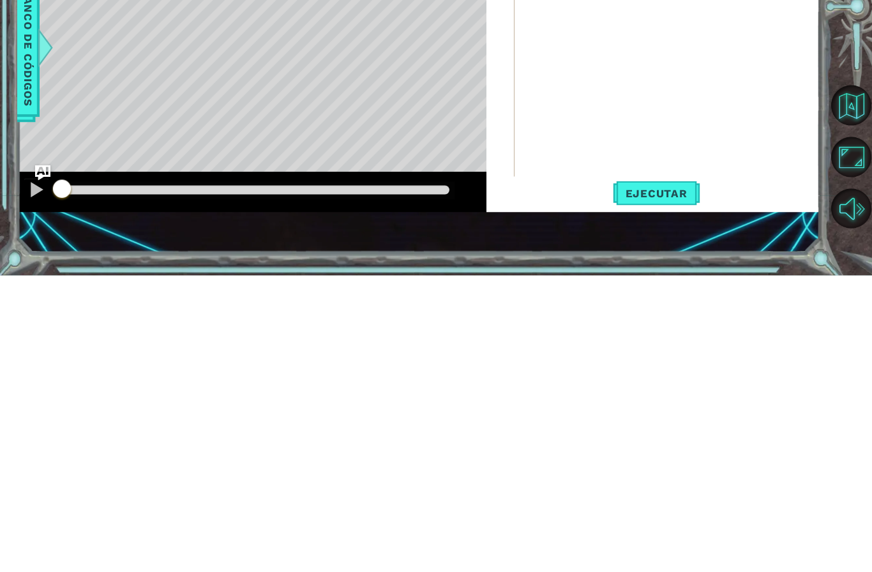
scroll to position [22, 31]
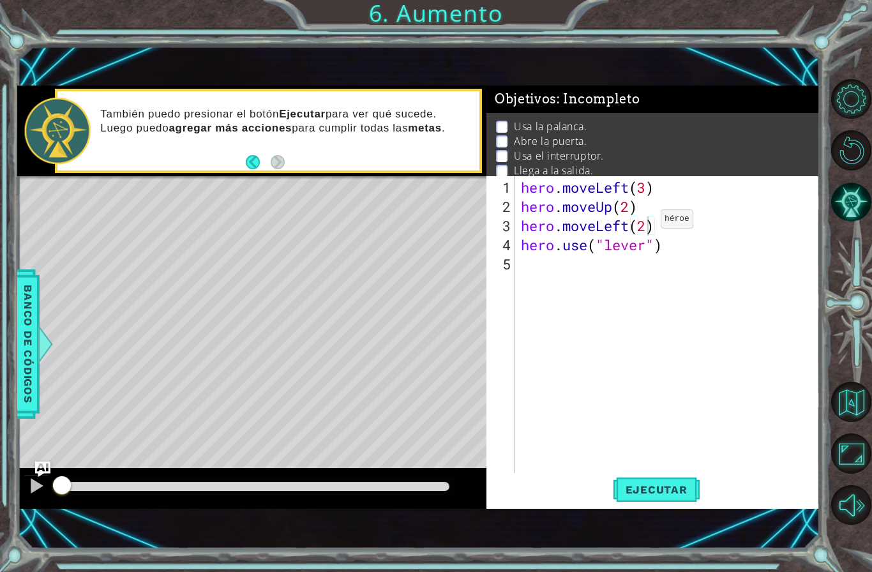
click at [668, 493] on span "Ejecutar" at bounding box center [656, 489] width 87 height 13
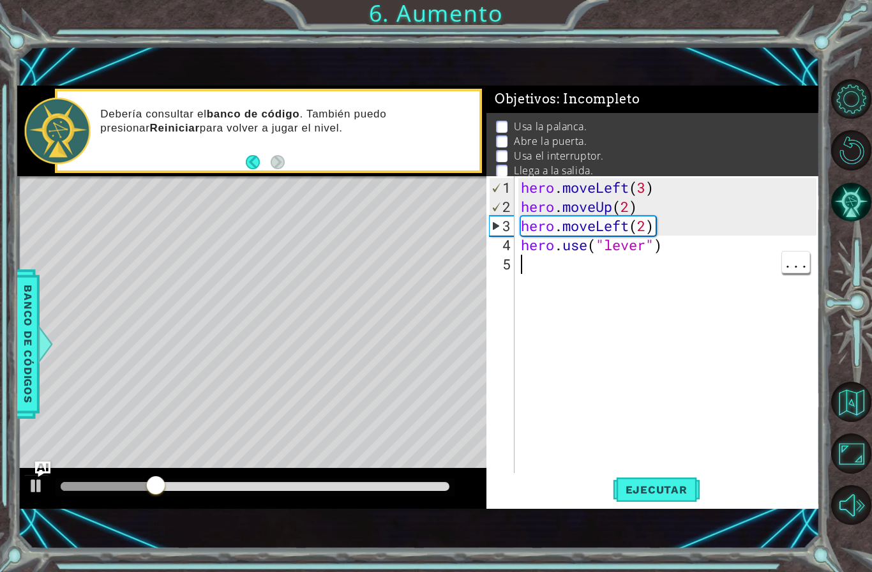
click at [679, 269] on div "hero . moveLeft ( 3 ) hero . moveUp ( 2 ) hero . moveLeft ( 2 ) hero . use ( "l…" at bounding box center [670, 350] width 304 height 345
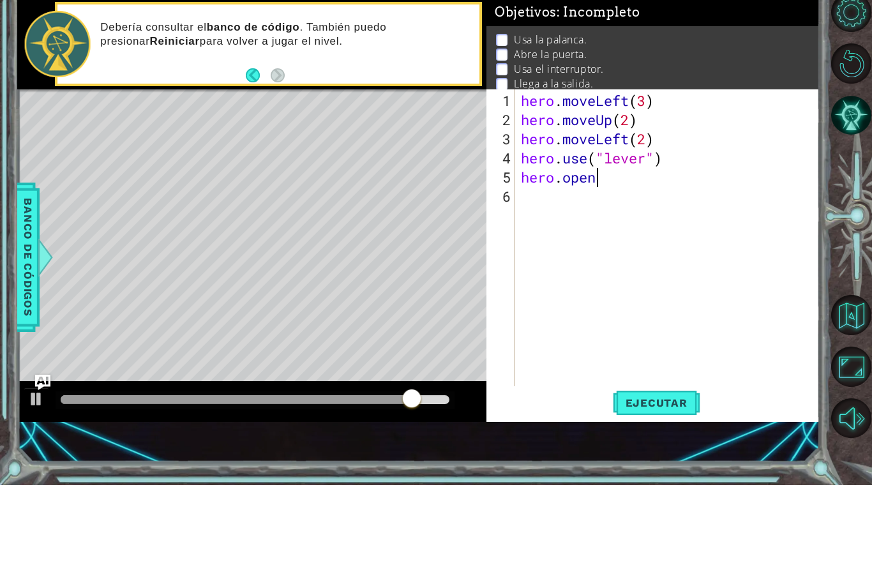
scroll to position [22, 47]
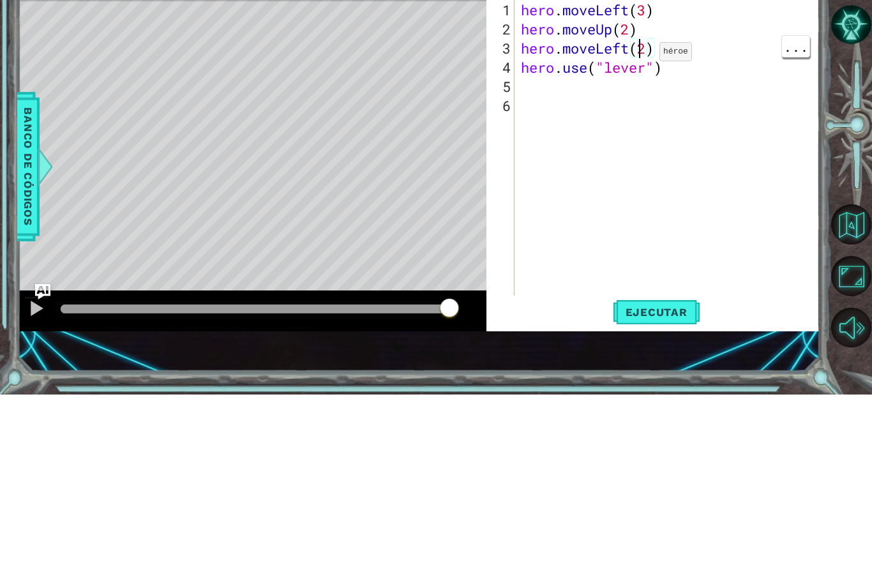
click at [643, 178] on div "hero . moveLeft ( 3 ) hero . moveUp ( 2 ) hero . moveLeft ( 2 ) hero . use ( "l…" at bounding box center [670, 350] width 304 height 345
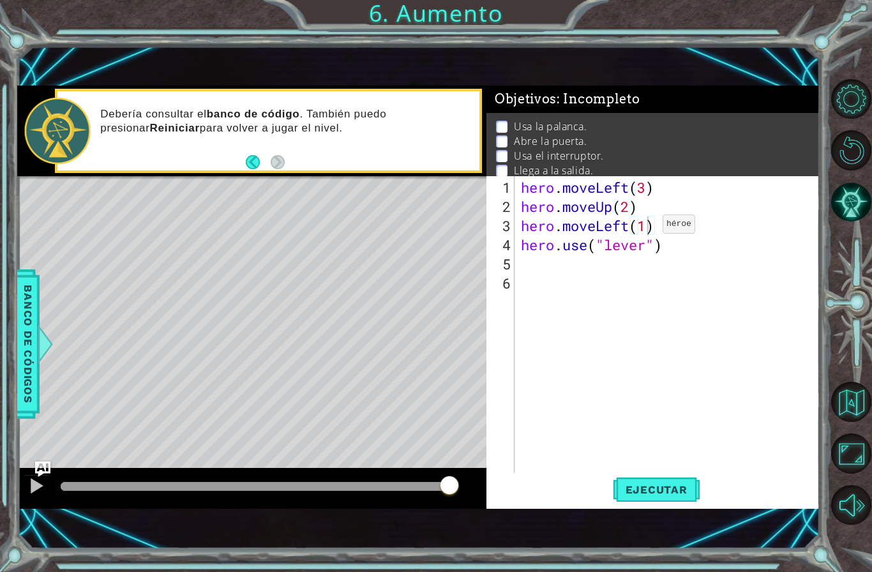
click at [671, 491] on span "Ejecutar" at bounding box center [656, 489] width 87 height 13
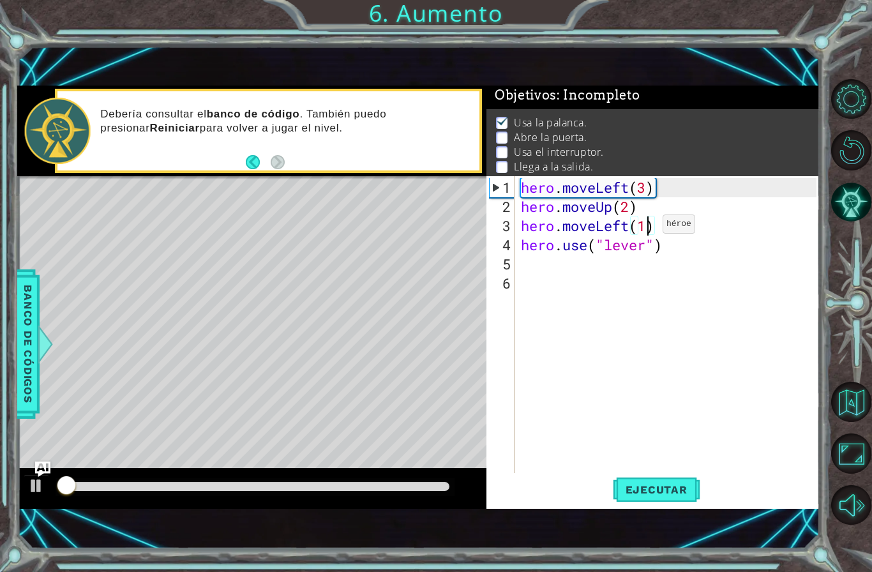
scroll to position [4, 0]
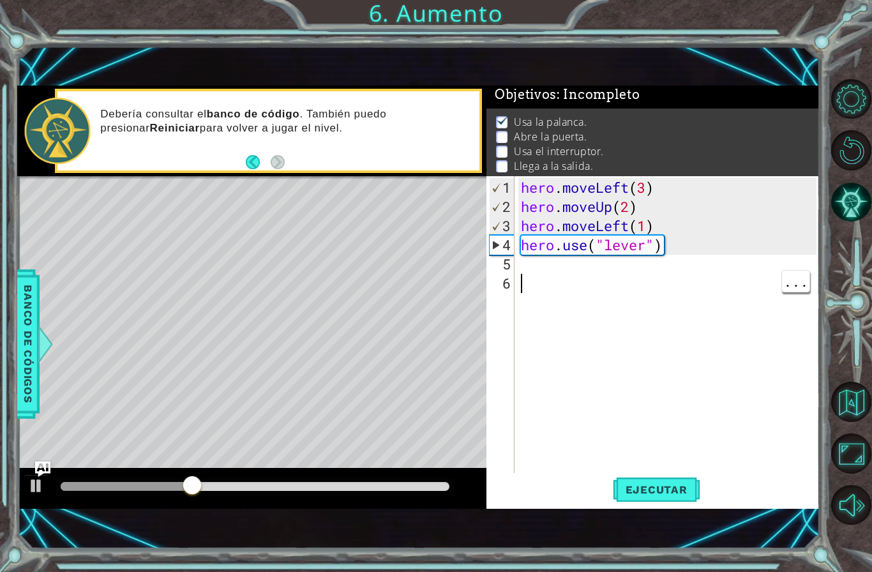
click at [714, 258] on div "hero . moveLeft ( 3 ) hero . moveUp ( 2 ) hero . moveLeft ( 1 ) hero . use ( "l…" at bounding box center [670, 350] width 304 height 345
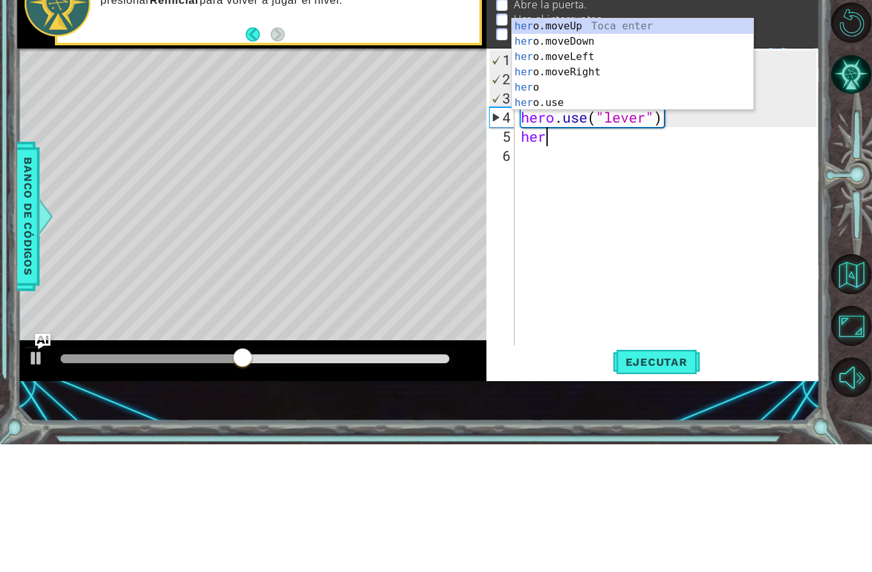
scroll to position [22, 56]
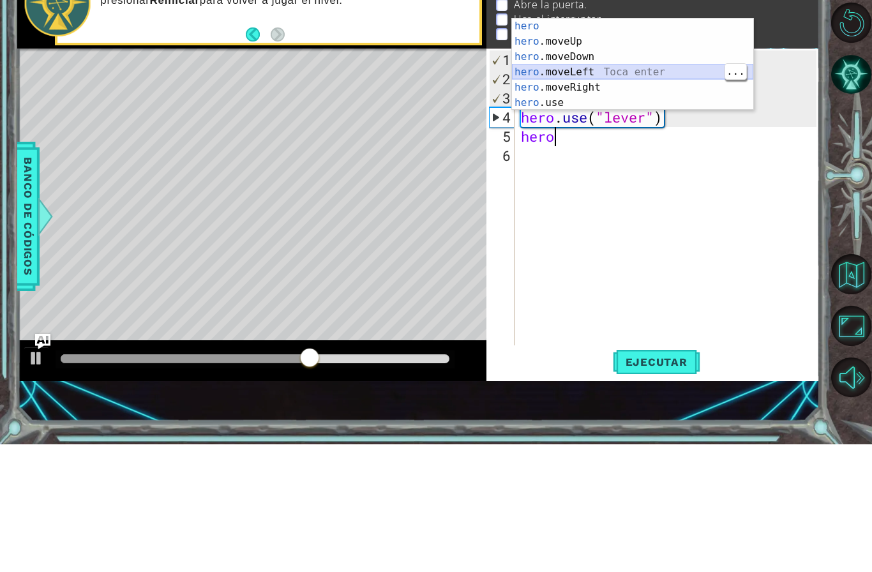
click at [641, 146] on div "hero Toca enter hero .moveUp Toca enter hero .moveDown Toca enter hero .moveLef…" at bounding box center [632, 207] width 241 height 123
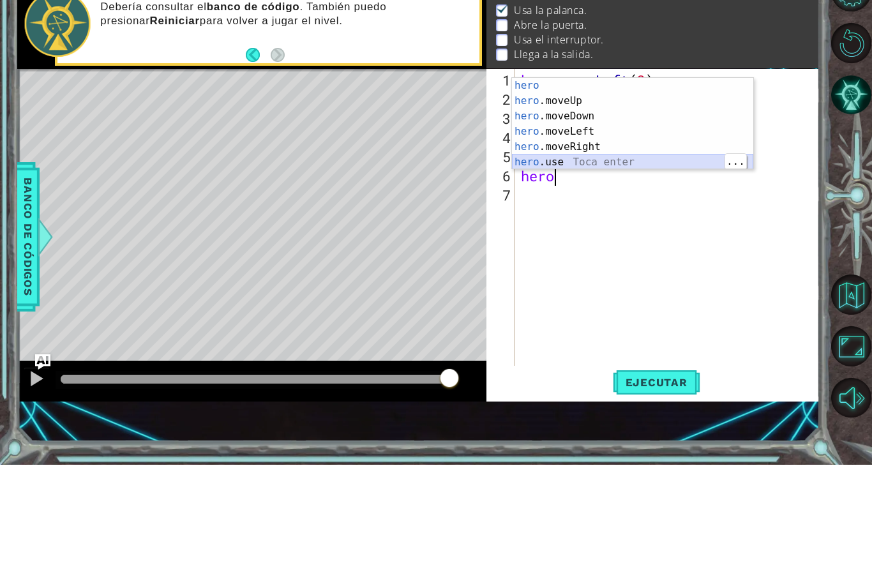
click at [657, 185] on div "hero Toca enter hero .moveUp Toca enter hero .moveDown Toca enter hero .moveLef…" at bounding box center [632, 246] width 241 height 123
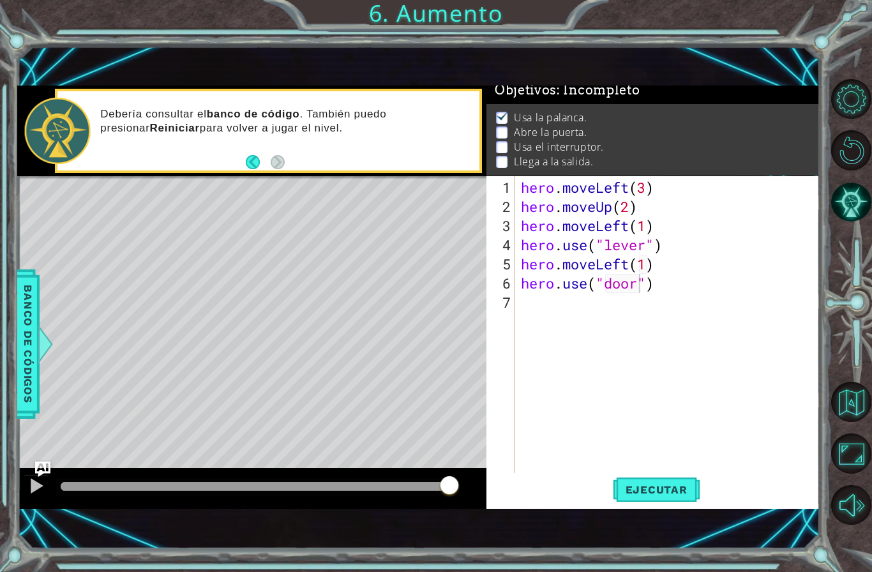
click at [676, 498] on button "Ejecutar" at bounding box center [656, 489] width 87 height 33
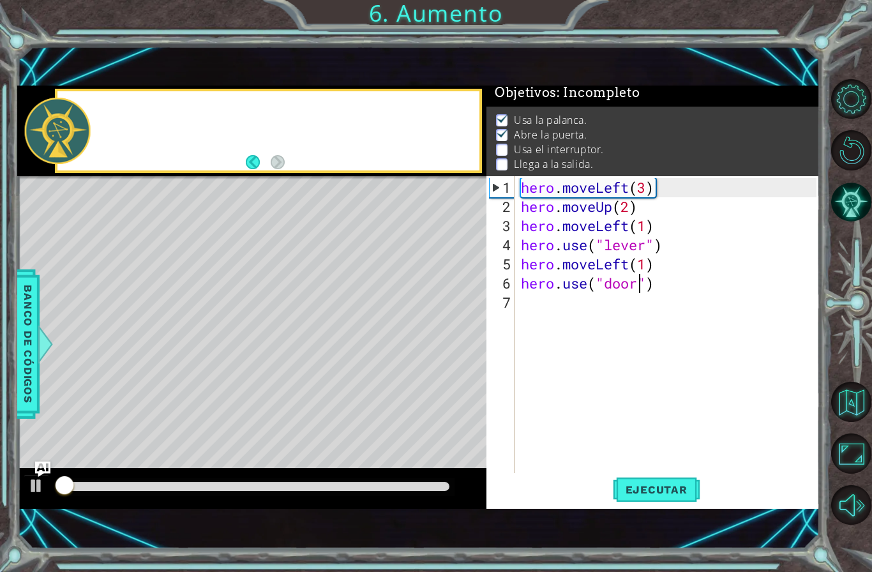
scroll to position [4, 0]
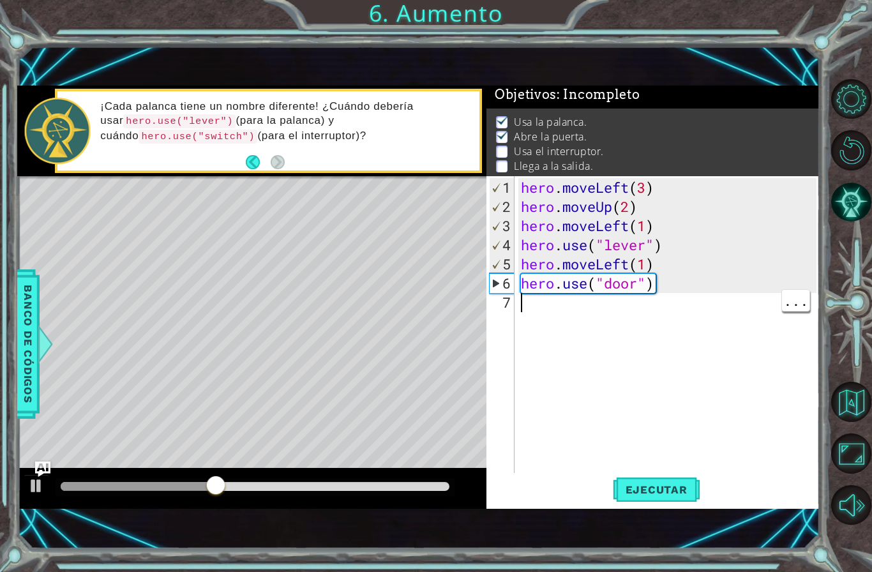
click at [553, 308] on div "hero . moveLeft ( 3 ) hero . moveUp ( 2 ) hero . moveLeft ( 1 ) hero . use ( "l…" at bounding box center [670, 350] width 304 height 345
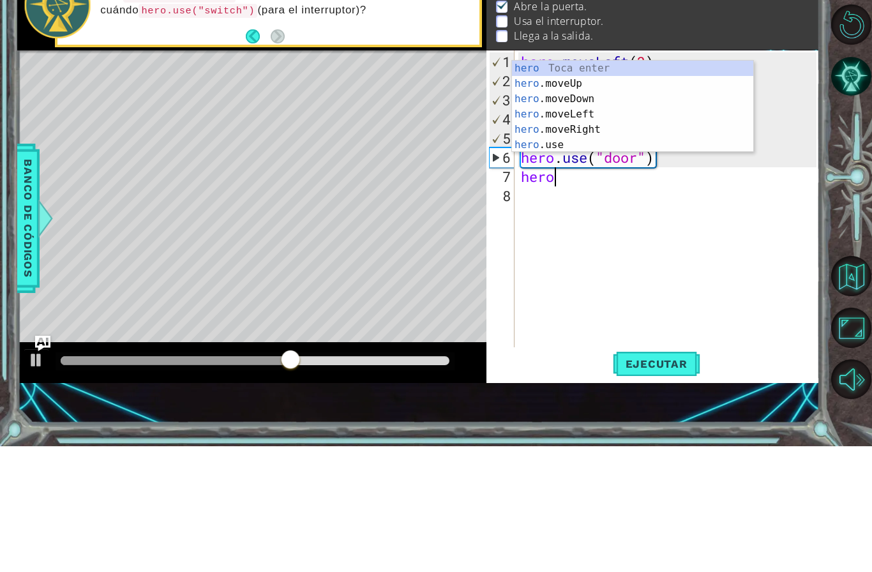
scroll to position [22, 31]
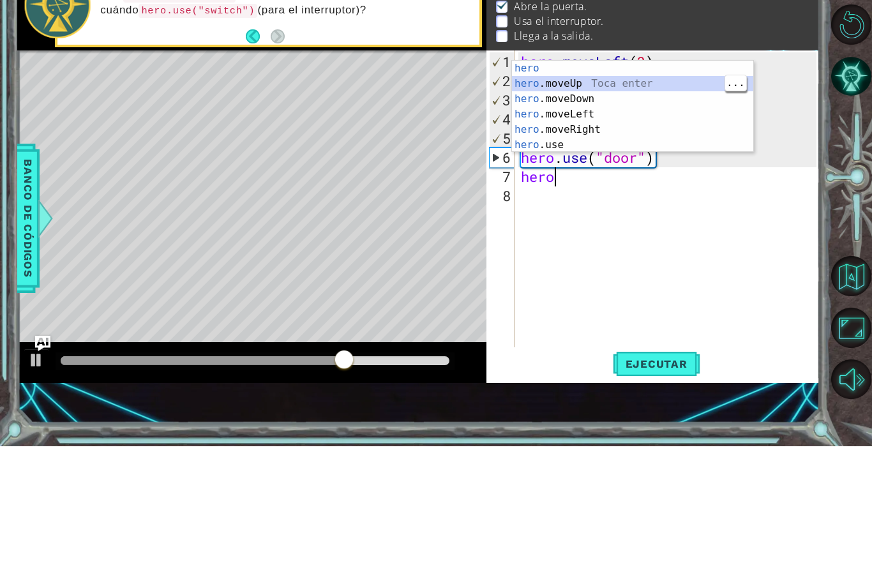
click at [657, 186] on div "hero Toca enter hero .moveUp Toca enter hero .moveDown Toca enter hero .moveLef…" at bounding box center [632, 247] width 241 height 123
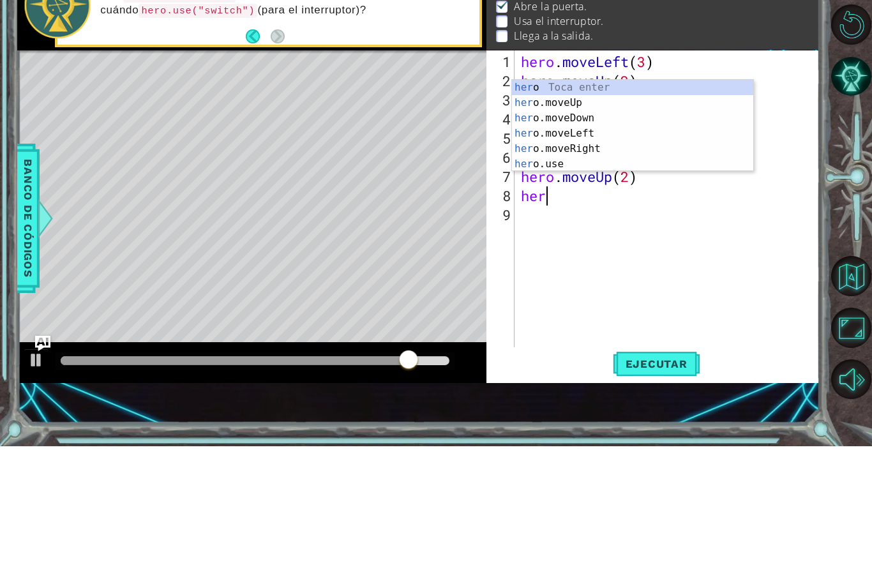
scroll to position [22, 39]
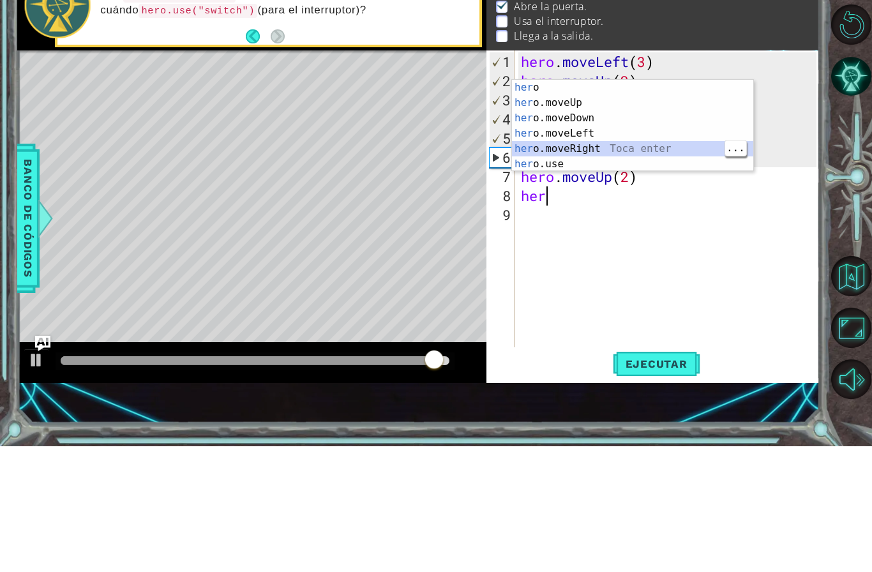
click at [611, 206] on div "her o Toca enter her o.moveUp Toca enter her o.moveDown Toca enter her o.moveLe…" at bounding box center [632, 267] width 241 height 123
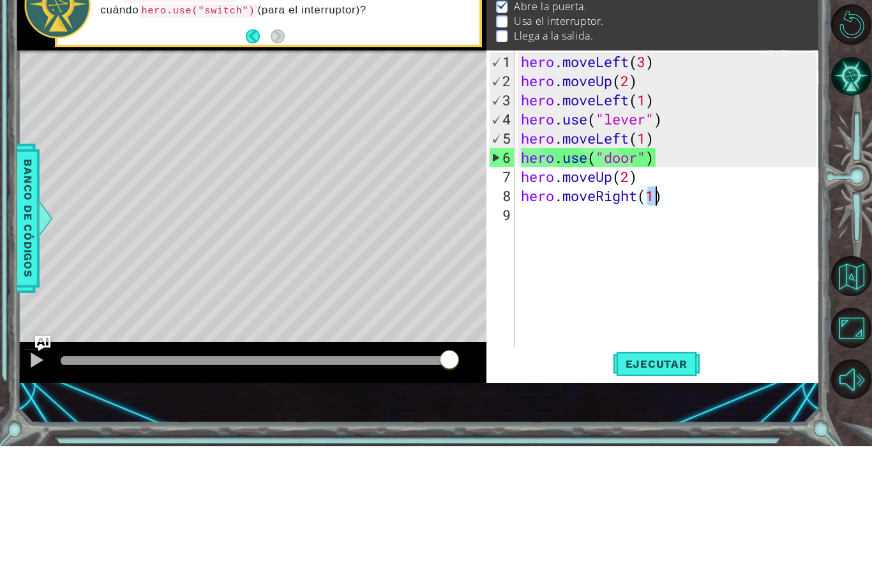
scroll to position [22, 31]
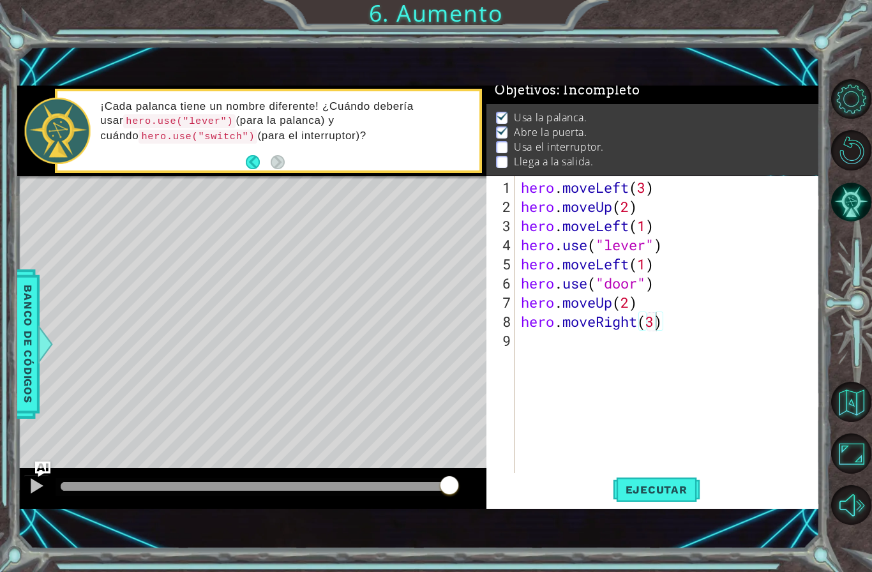
click at [654, 505] on button "Ejecutar" at bounding box center [656, 489] width 87 height 33
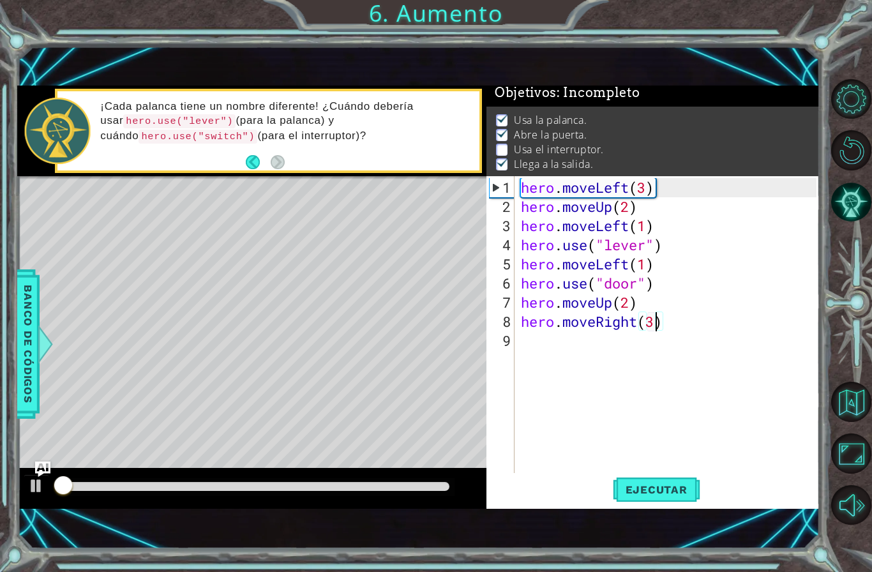
type textarea "ab.cde fg"
